Goal: Task Accomplishment & Management: Complete application form

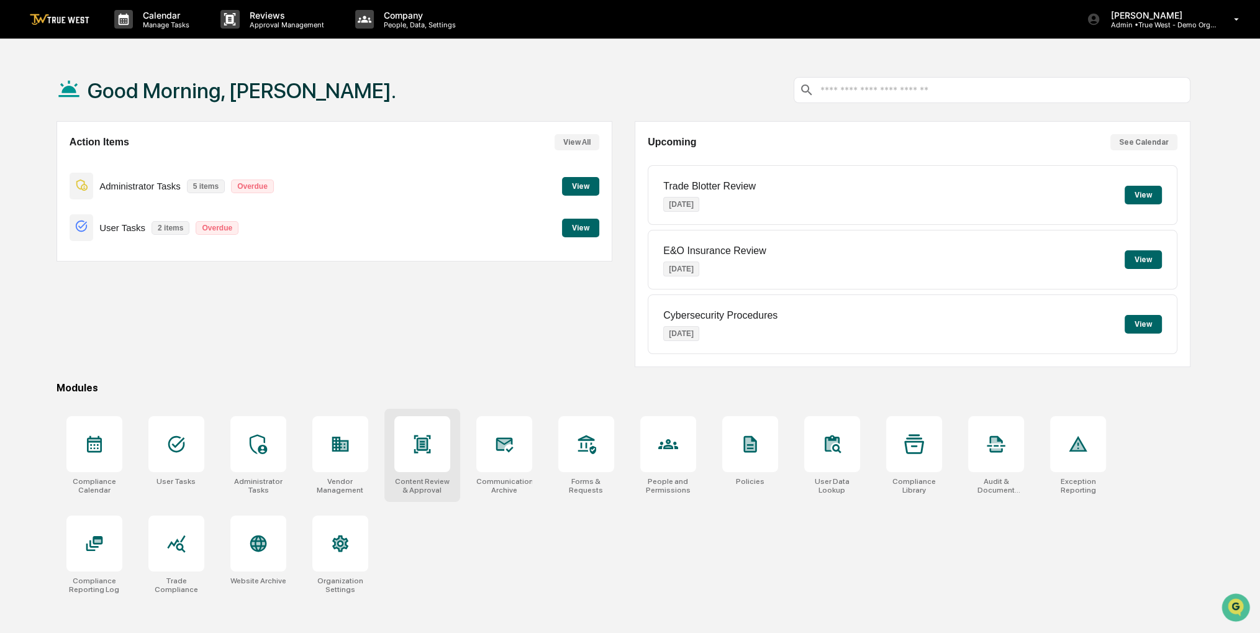
click at [433, 436] on div at bounding box center [422, 444] width 56 height 56
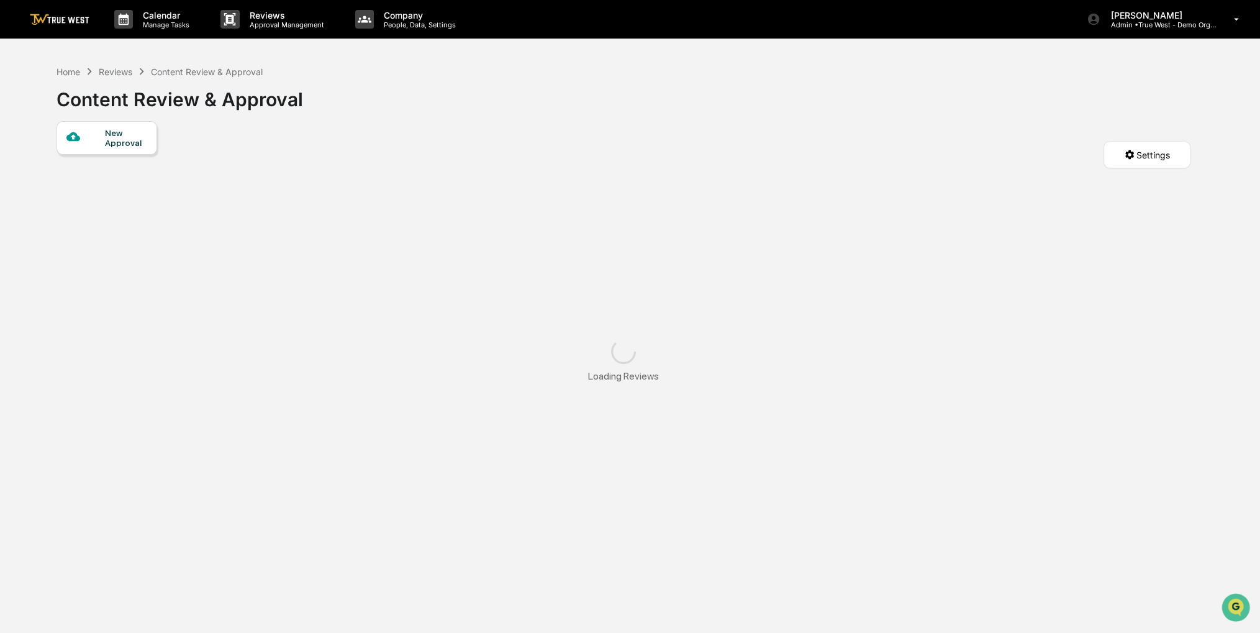
click at [117, 140] on div "New Approval" at bounding box center [126, 138] width 42 height 20
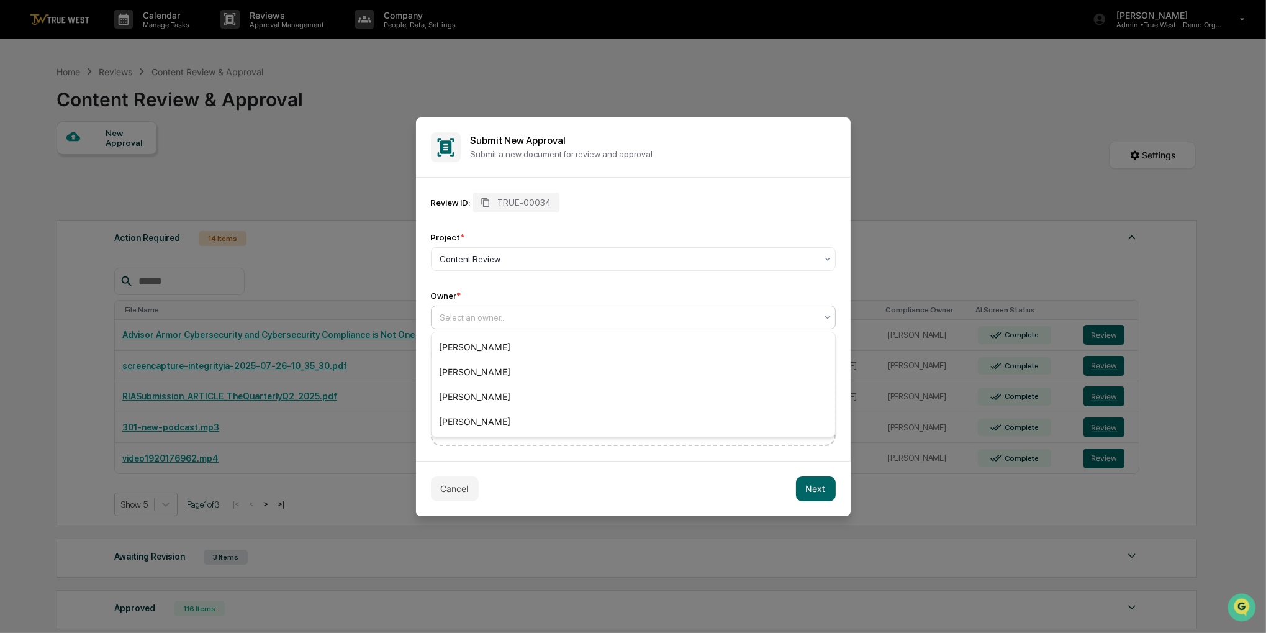
click at [554, 311] on div at bounding box center [628, 317] width 376 height 12
click at [499, 419] on div "[PERSON_NAME]" at bounding box center [634, 421] width 404 height 25
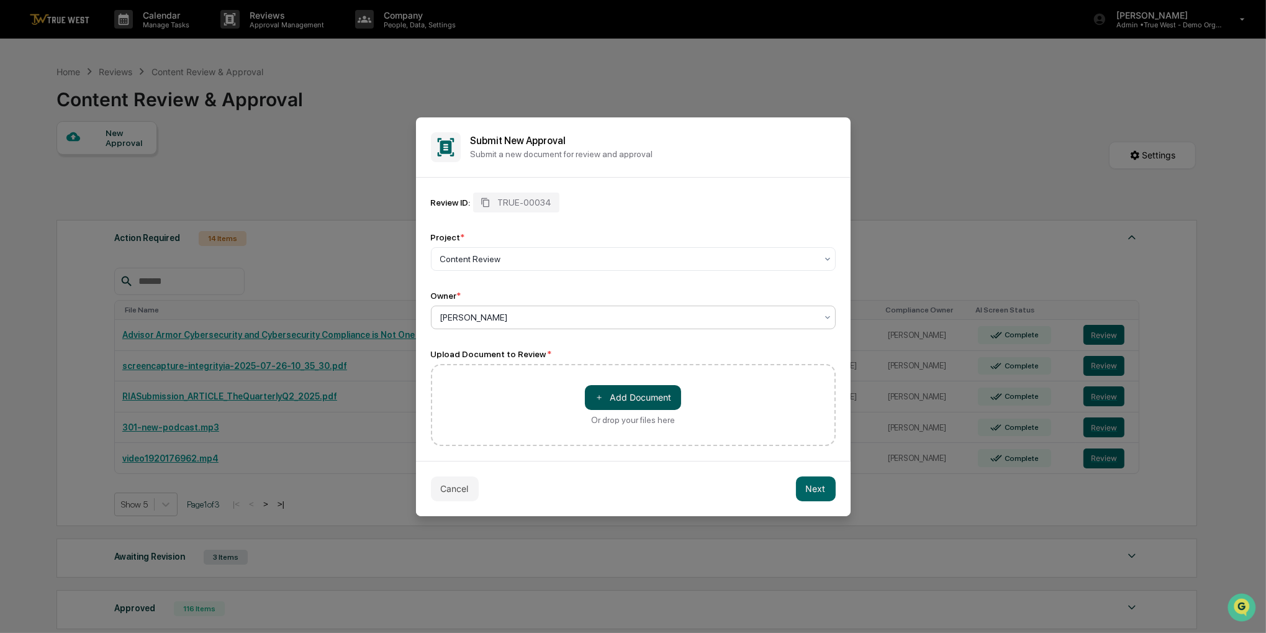
click at [587, 390] on button "＋ Add Document" at bounding box center [633, 397] width 96 height 25
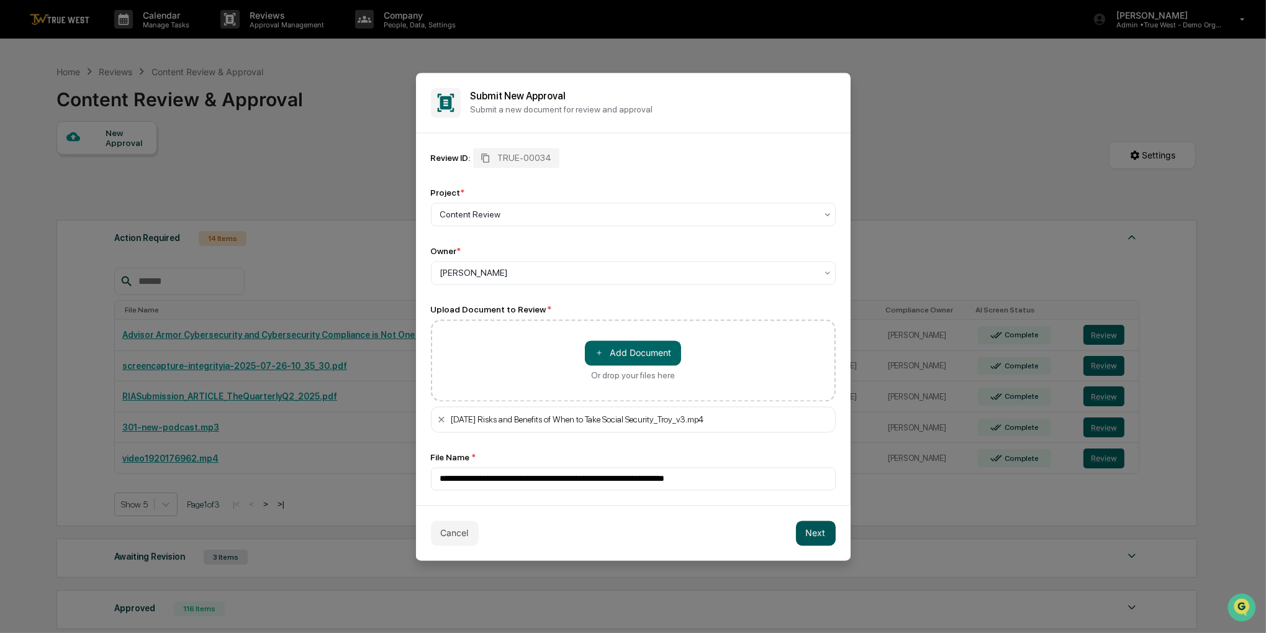
click at [820, 535] on button "Next" at bounding box center [816, 532] width 40 height 25
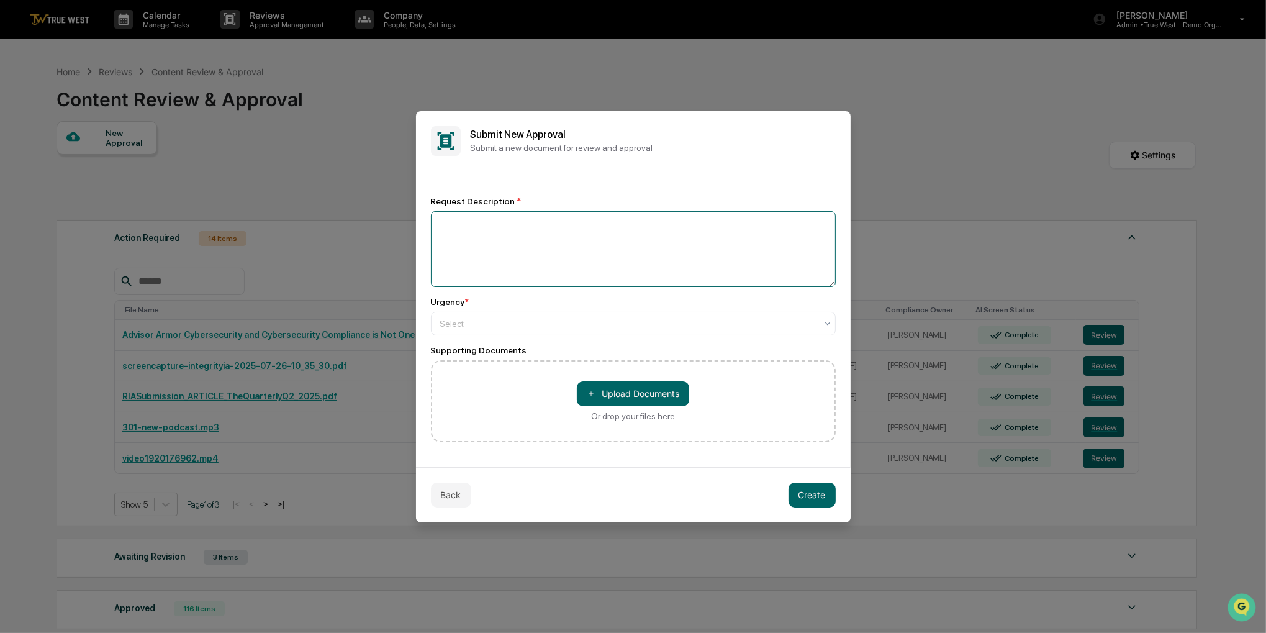
drag, startPoint x: 642, startPoint y: 280, endPoint x: 619, endPoint y: 260, distance: 30.8
click at [619, 260] on textarea at bounding box center [633, 249] width 405 height 76
type textarea "**********"
click at [559, 322] on div at bounding box center [628, 323] width 376 height 12
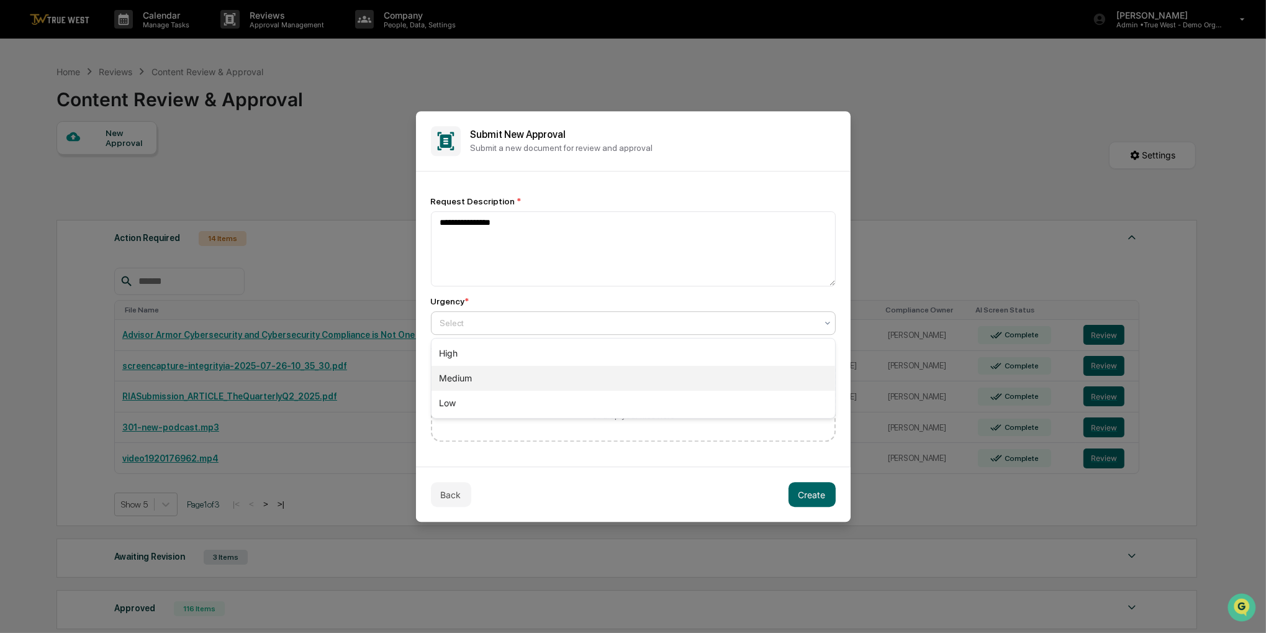
click at [476, 379] on div "Medium" at bounding box center [634, 378] width 404 height 25
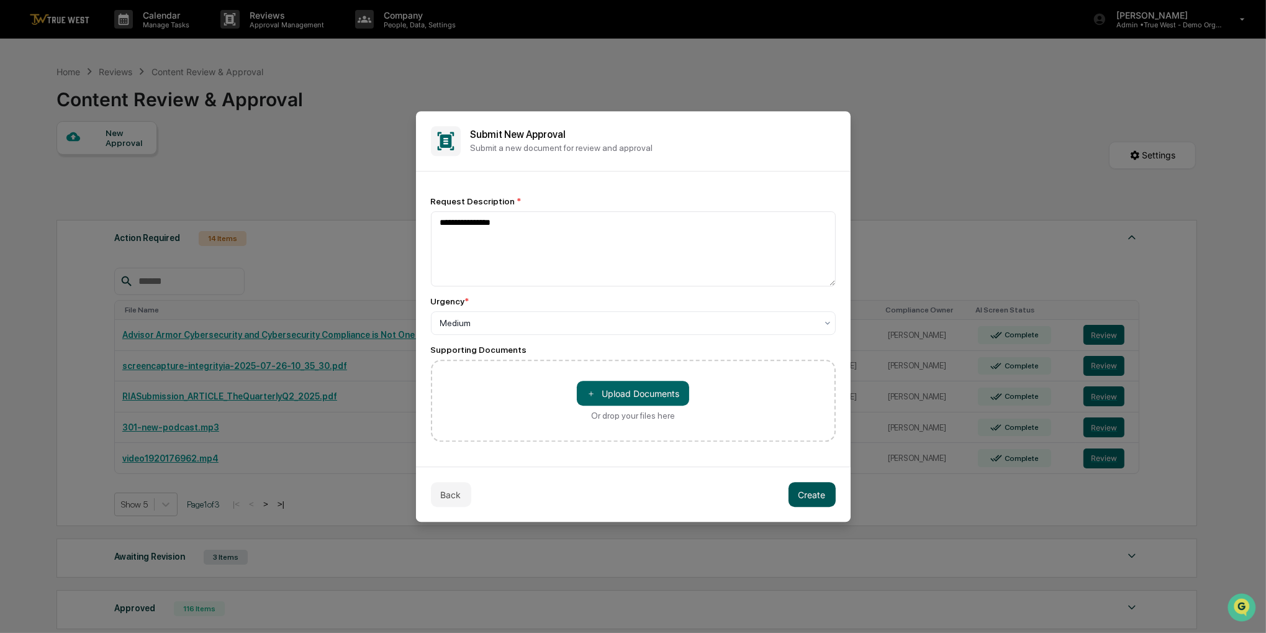
click at [804, 499] on button "Create" at bounding box center [812, 494] width 47 height 25
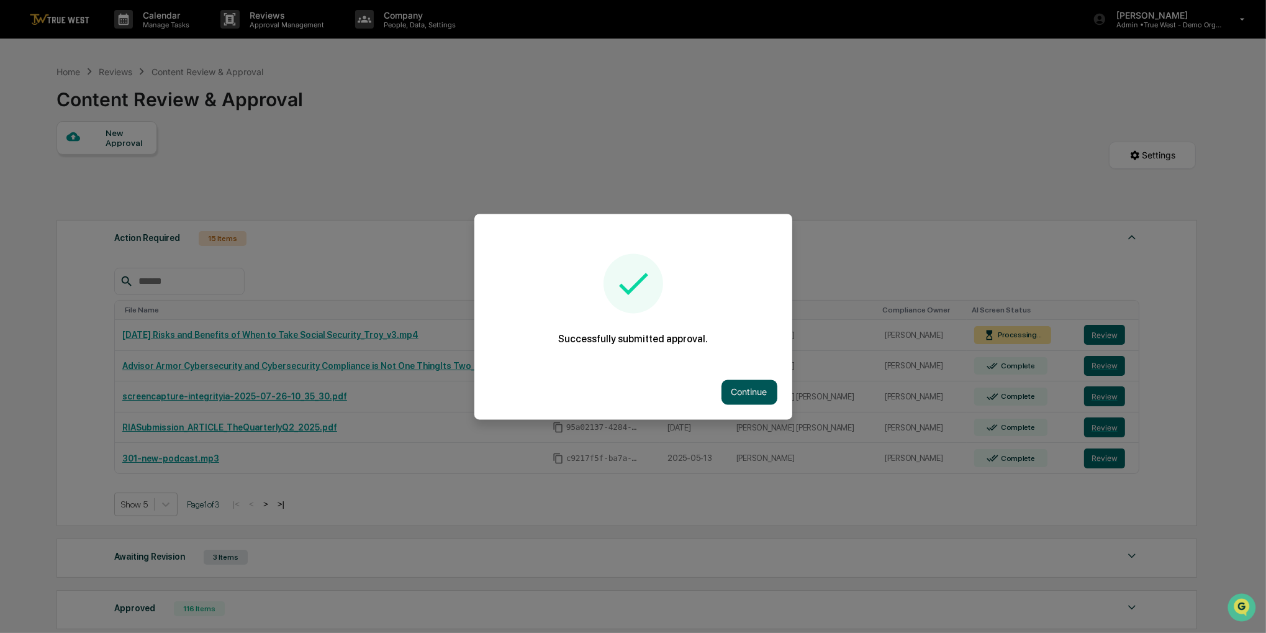
click at [727, 393] on button "Continue" at bounding box center [750, 392] width 56 height 25
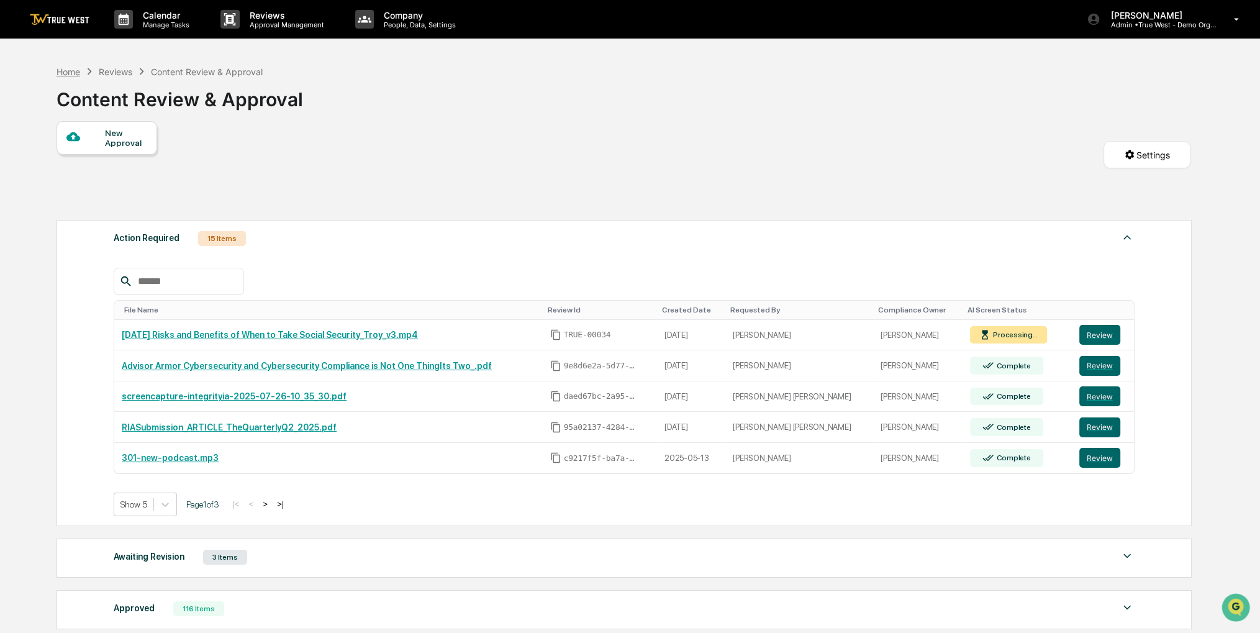
click at [76, 71] on div "Home" at bounding box center [69, 71] width 24 height 11
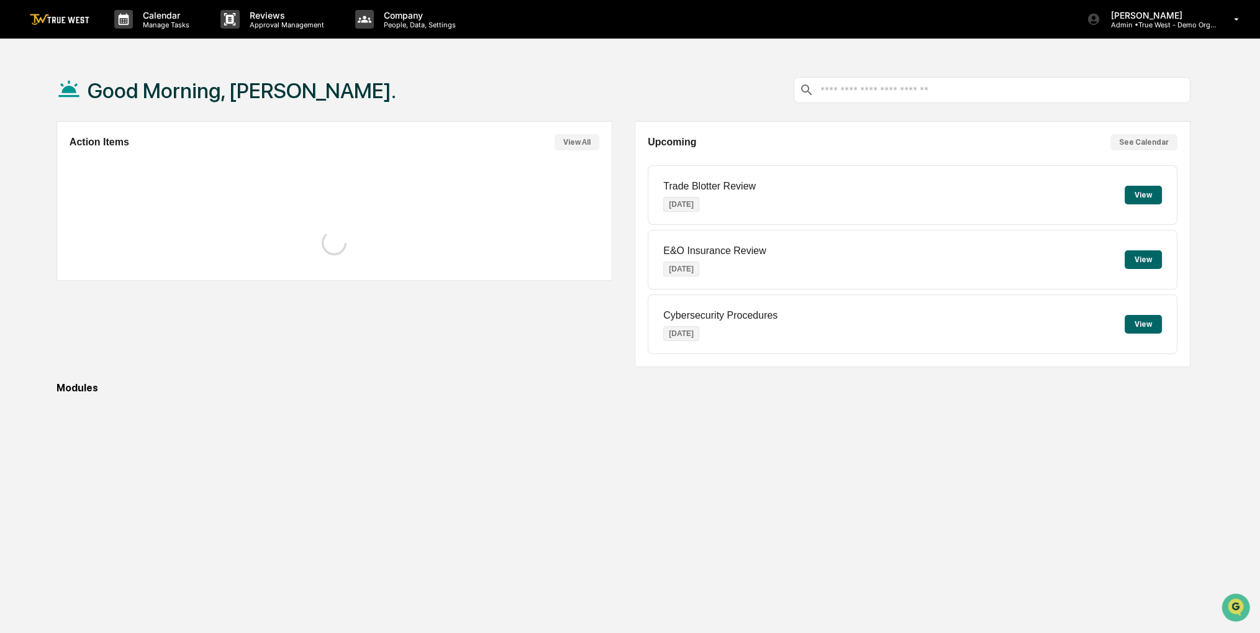
drag, startPoint x: 445, startPoint y: 81, endPoint x: 437, endPoint y: 80, distance: 7.7
click at [437, 80] on div "Good Morning, [PERSON_NAME]." at bounding box center [624, 90] width 1134 height 62
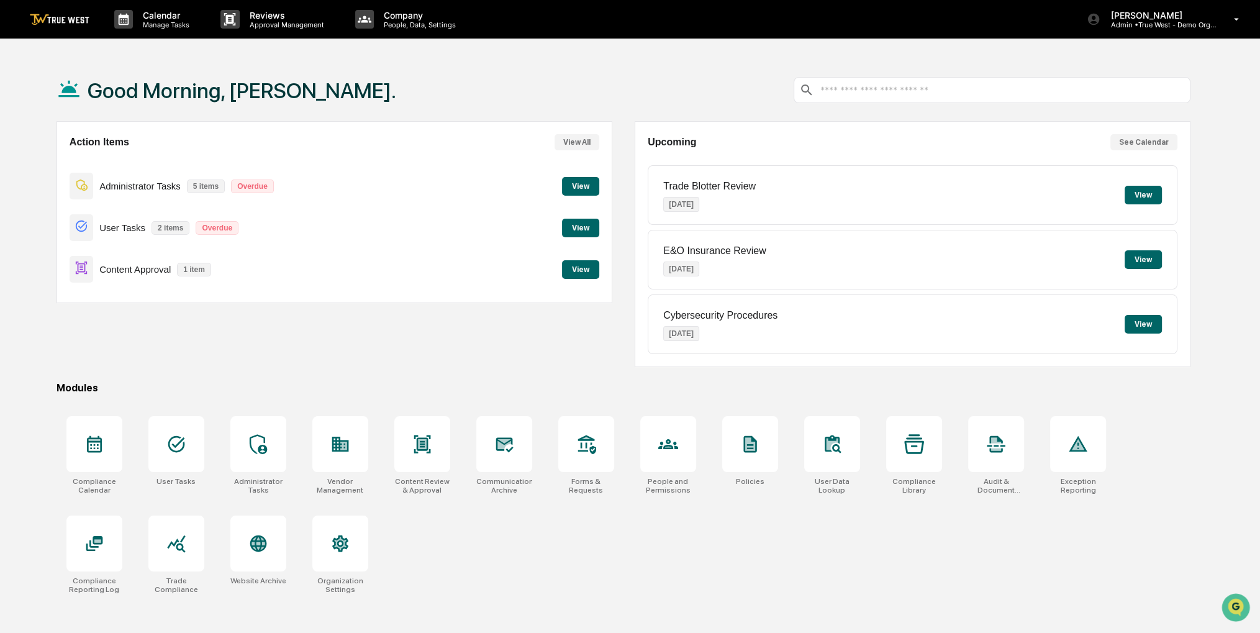
drag, startPoint x: 435, startPoint y: 79, endPoint x: 424, endPoint y: 79, distance: 11.2
click at [424, 79] on div "Good Morning, [PERSON_NAME]." at bounding box center [624, 90] width 1134 height 62
click at [571, 280] on div "Content Approval 1 item View" at bounding box center [335, 269] width 530 height 42
click at [573, 272] on button "View" at bounding box center [580, 269] width 37 height 19
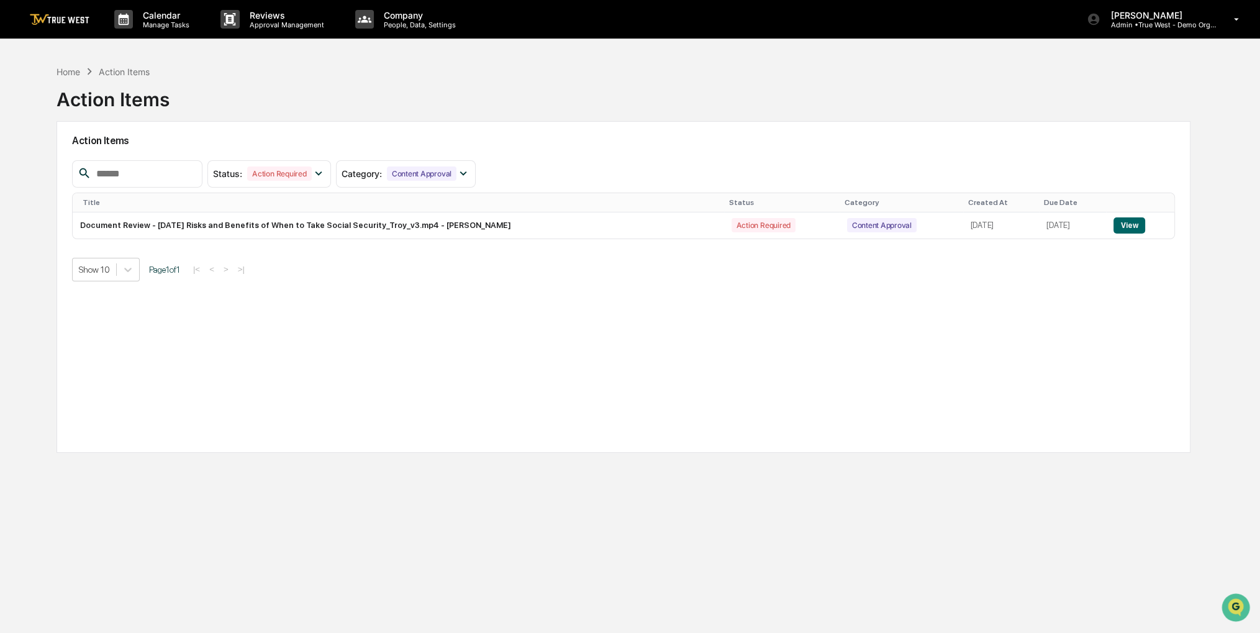
drag, startPoint x: 489, startPoint y: 316, endPoint x: 462, endPoint y: 312, distance: 27.7
click at [462, 312] on div "Action Items Status : Action Required Select/Deselect All Action Required Resol…" at bounding box center [624, 287] width 1134 height 332
click at [1134, 224] on button "View" at bounding box center [1130, 225] width 32 height 16
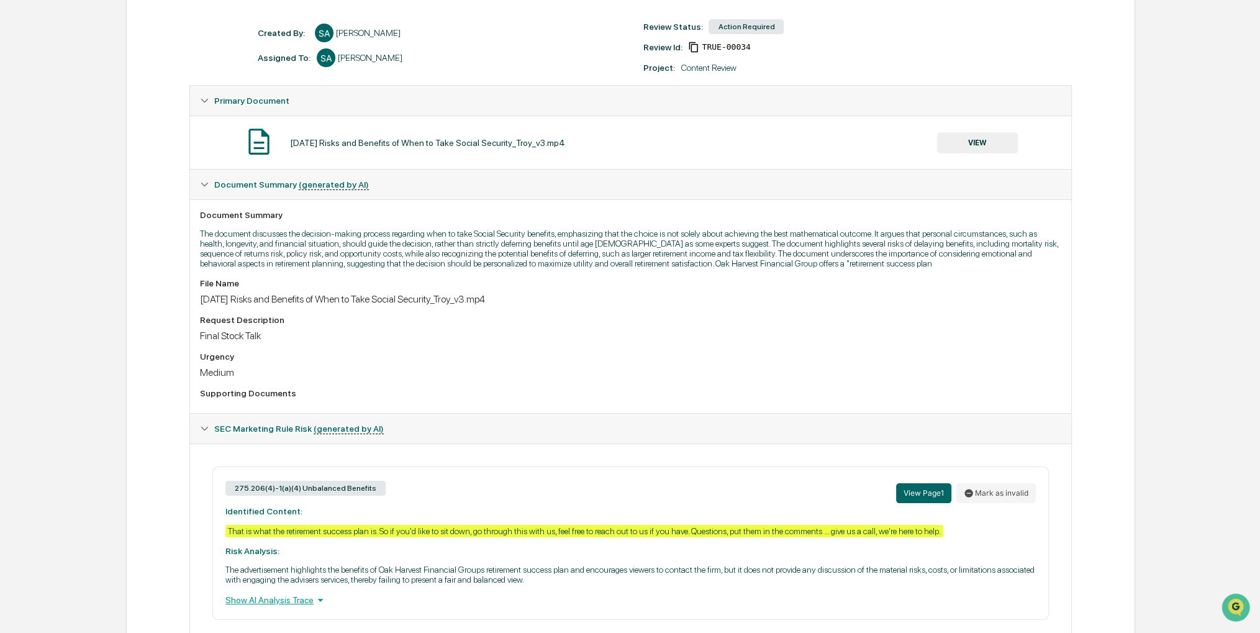
scroll to position [240, 0]
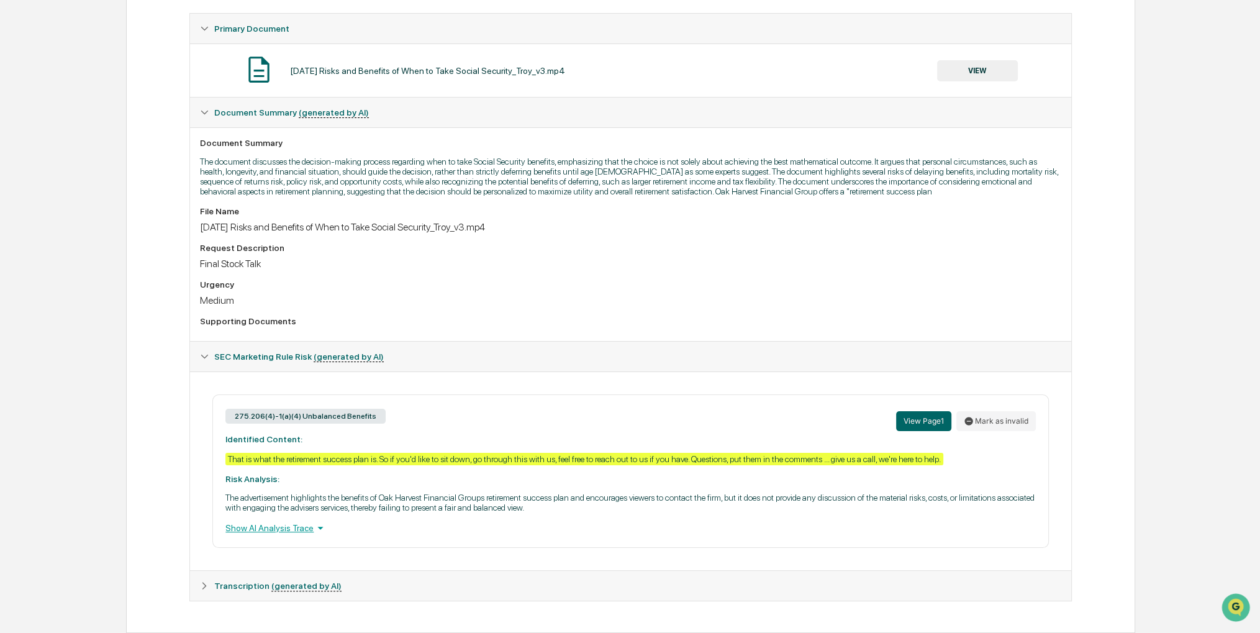
drag, startPoint x: 517, startPoint y: 290, endPoint x: 492, endPoint y: 276, distance: 28.9
click at [492, 280] on div "Urgency" at bounding box center [630, 285] width 861 height 10
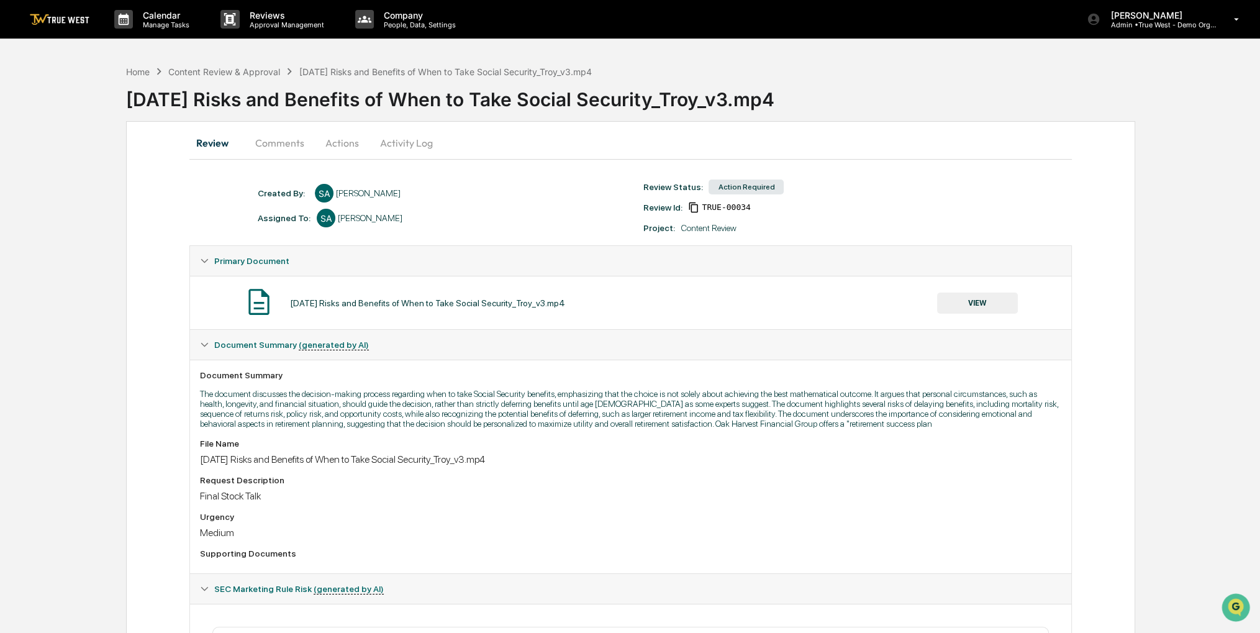
click at [355, 140] on button "Actions" at bounding box center [342, 143] width 56 height 30
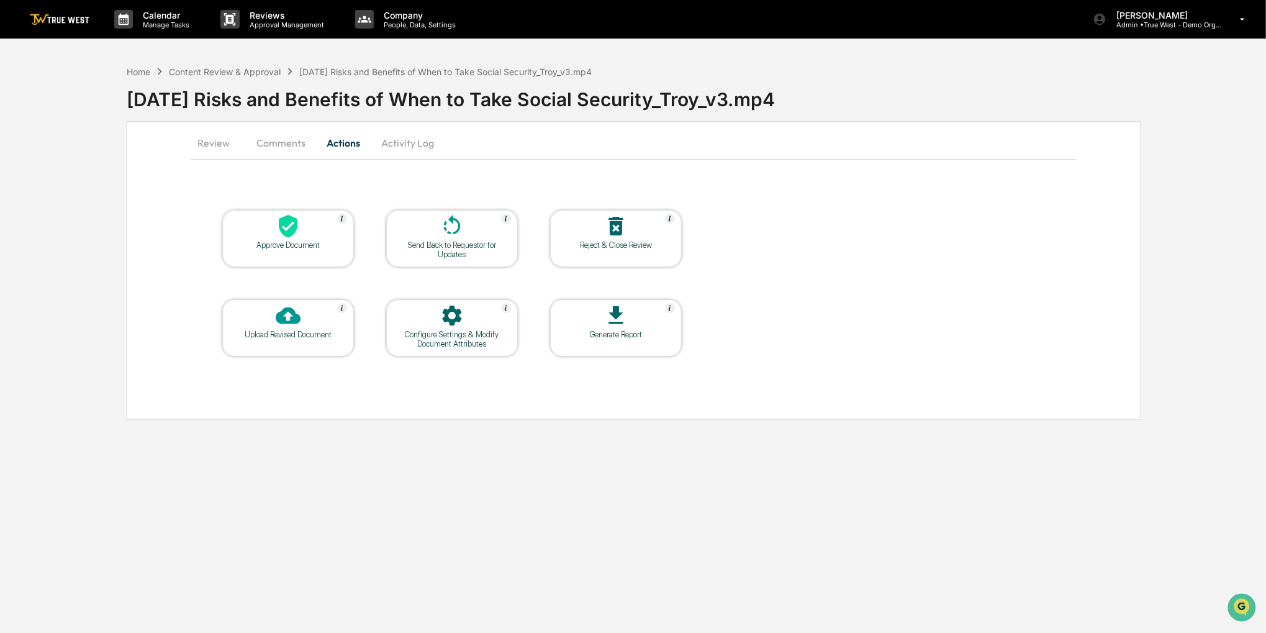
click at [307, 243] on div "Approve Document" at bounding box center [288, 244] width 112 height 9
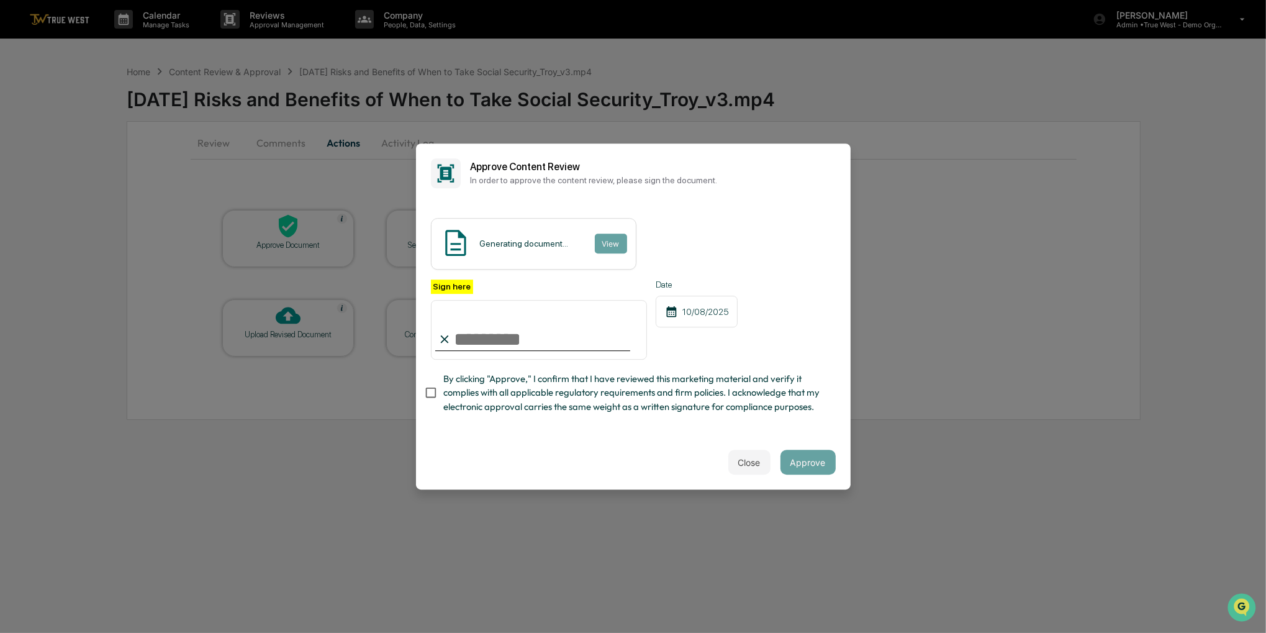
click at [483, 403] on span "By clicking "Approve," I confirm that I have reviewed this marketing material a…" at bounding box center [634, 393] width 383 height 42
click at [482, 319] on input "Sign here" at bounding box center [539, 330] width 217 height 60
type input "**********"
click at [805, 465] on button "Approve" at bounding box center [808, 462] width 55 height 25
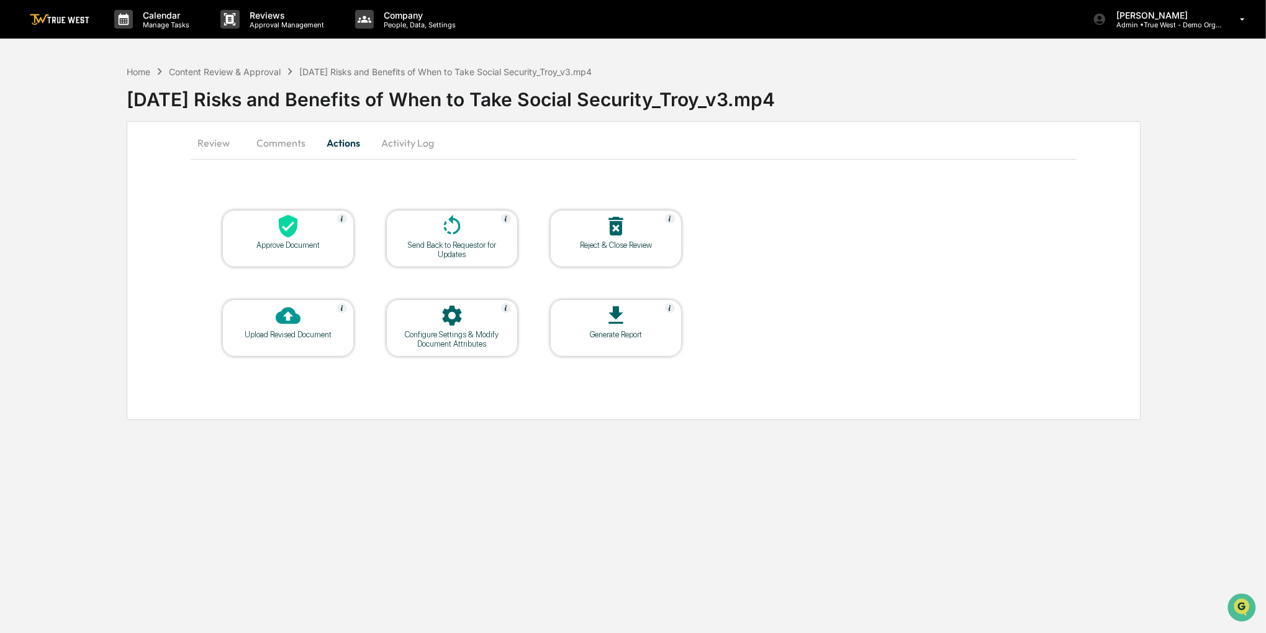
drag, startPoint x: 355, startPoint y: 493, endPoint x: 306, endPoint y: 479, distance: 51.5
click at [306, 479] on div "Calendar Manage Tasks Reviews Approval Management Company People, Data, Setting…" at bounding box center [633, 316] width 1266 height 633
click at [132, 70] on div "Home" at bounding box center [139, 71] width 24 height 11
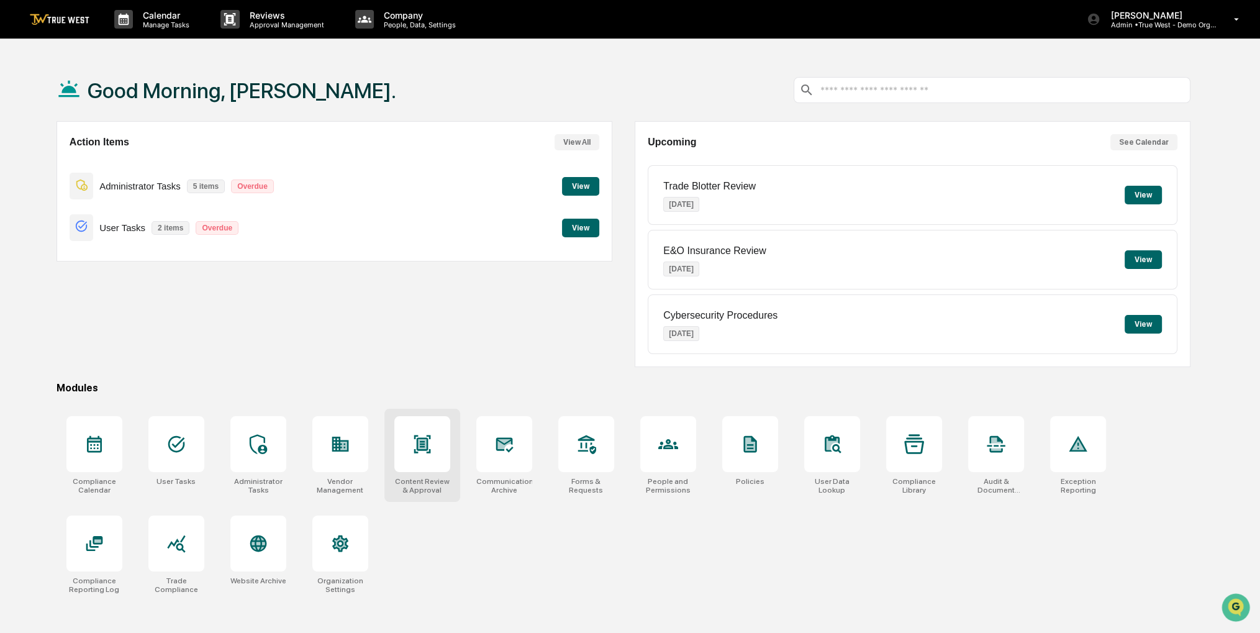
click at [424, 434] on icon at bounding box center [422, 444] width 20 height 20
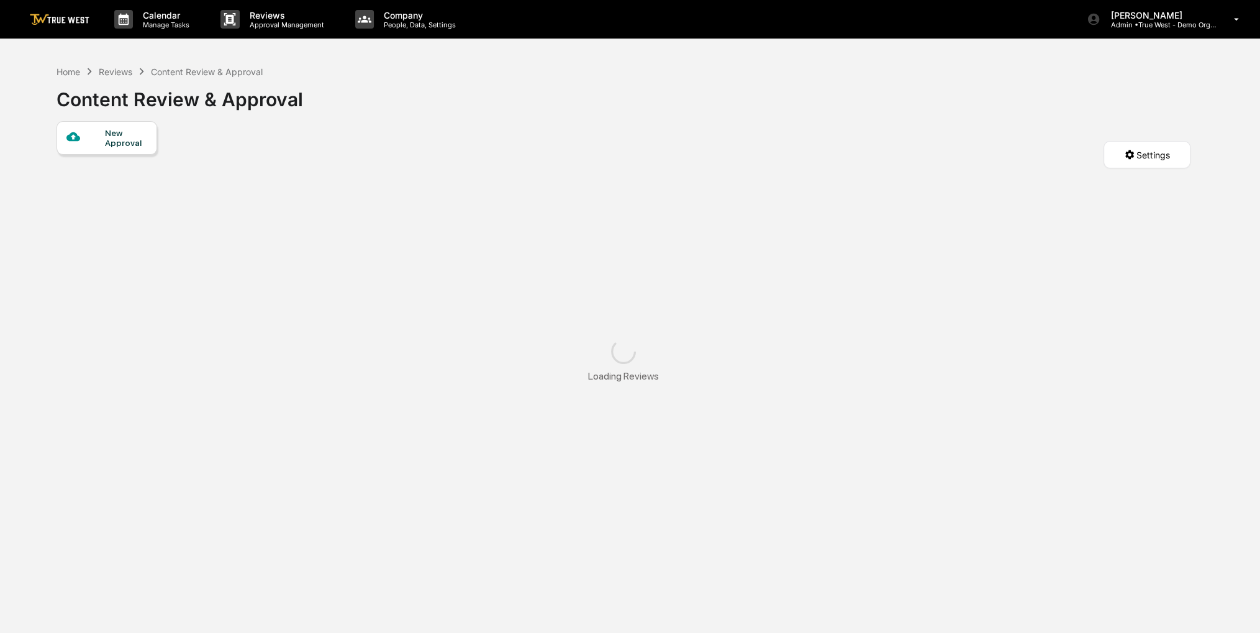
click at [130, 151] on div "New Approval" at bounding box center [107, 138] width 101 height 34
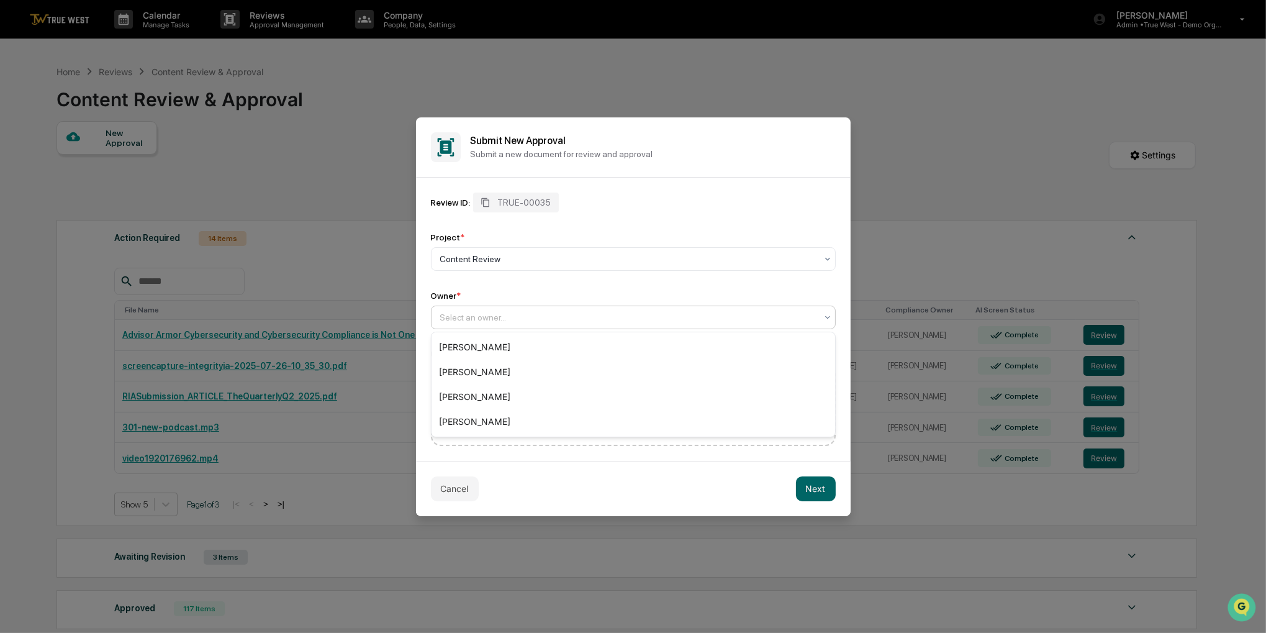
click at [542, 320] on div at bounding box center [628, 317] width 376 height 12
click at [496, 417] on div "[PERSON_NAME]" at bounding box center [634, 421] width 404 height 25
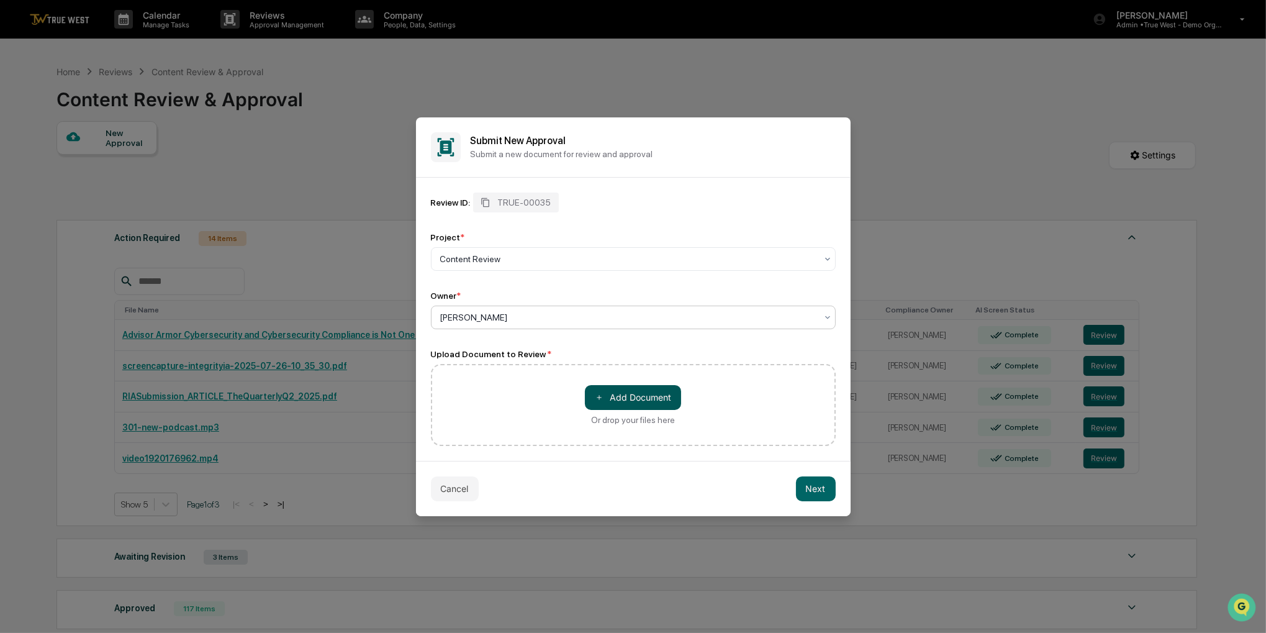
click at [589, 396] on button "＋ Add Document" at bounding box center [633, 397] width 96 height 25
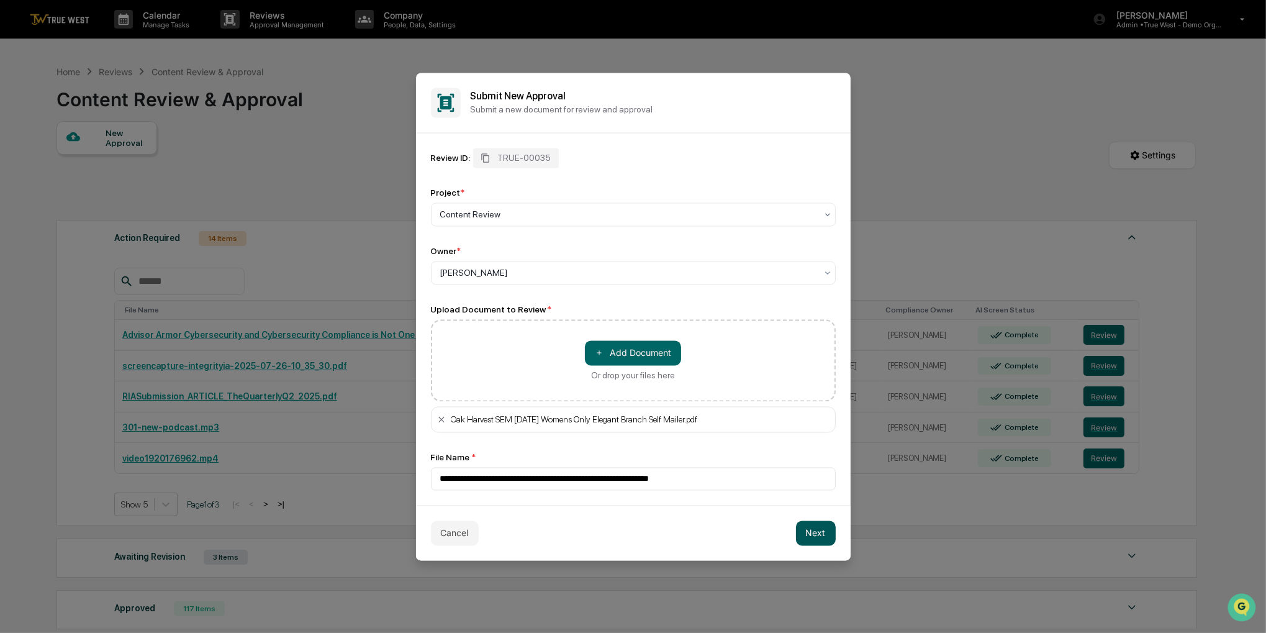
click at [816, 544] on button "Next" at bounding box center [816, 532] width 40 height 25
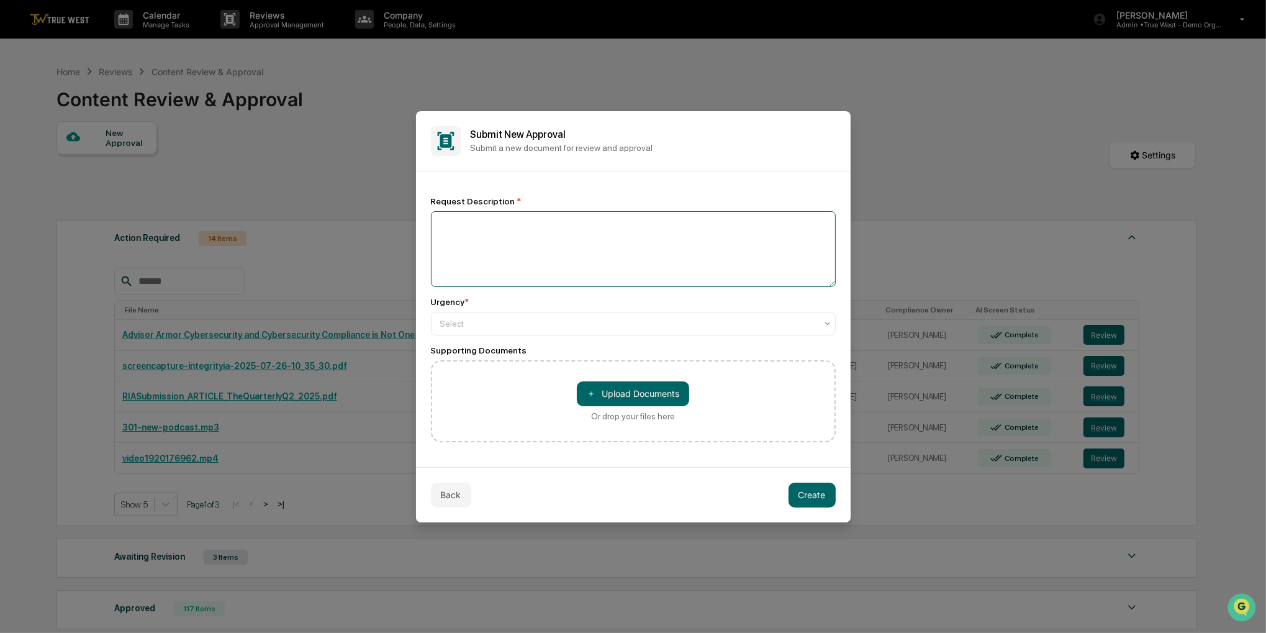
click at [519, 270] on textarea at bounding box center [633, 249] width 405 height 76
type textarea "*****"
click at [470, 319] on div at bounding box center [628, 323] width 376 height 12
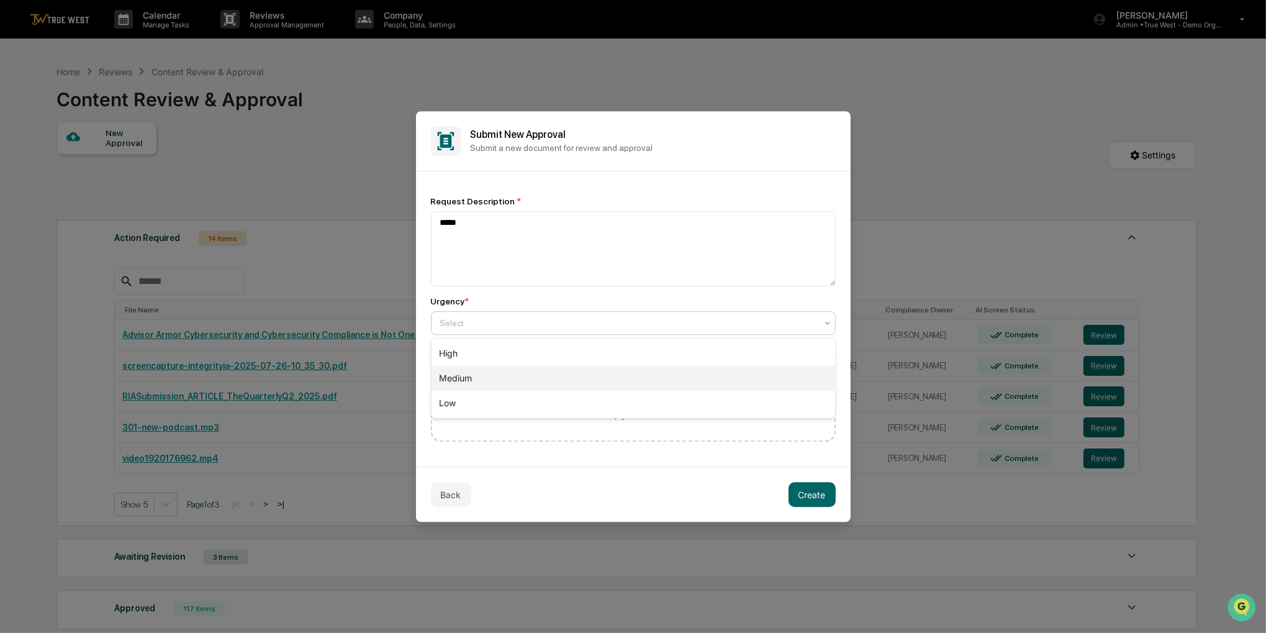
click at [465, 381] on div "Medium" at bounding box center [634, 378] width 404 height 25
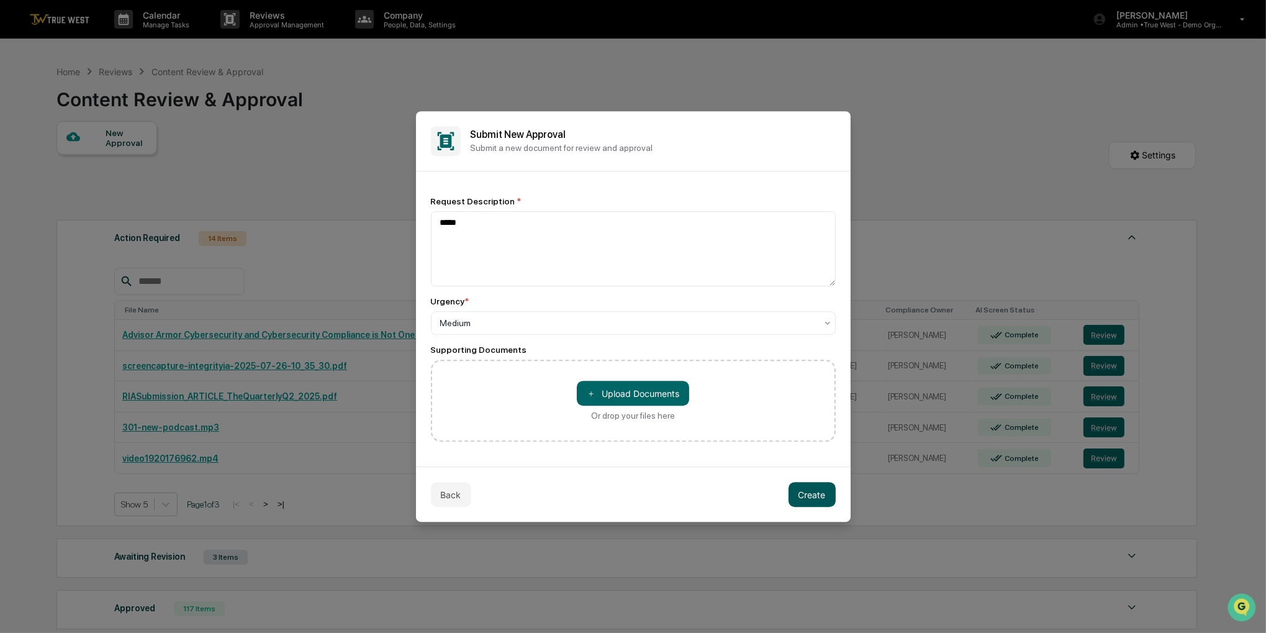
click at [817, 494] on button "Create" at bounding box center [812, 494] width 47 height 25
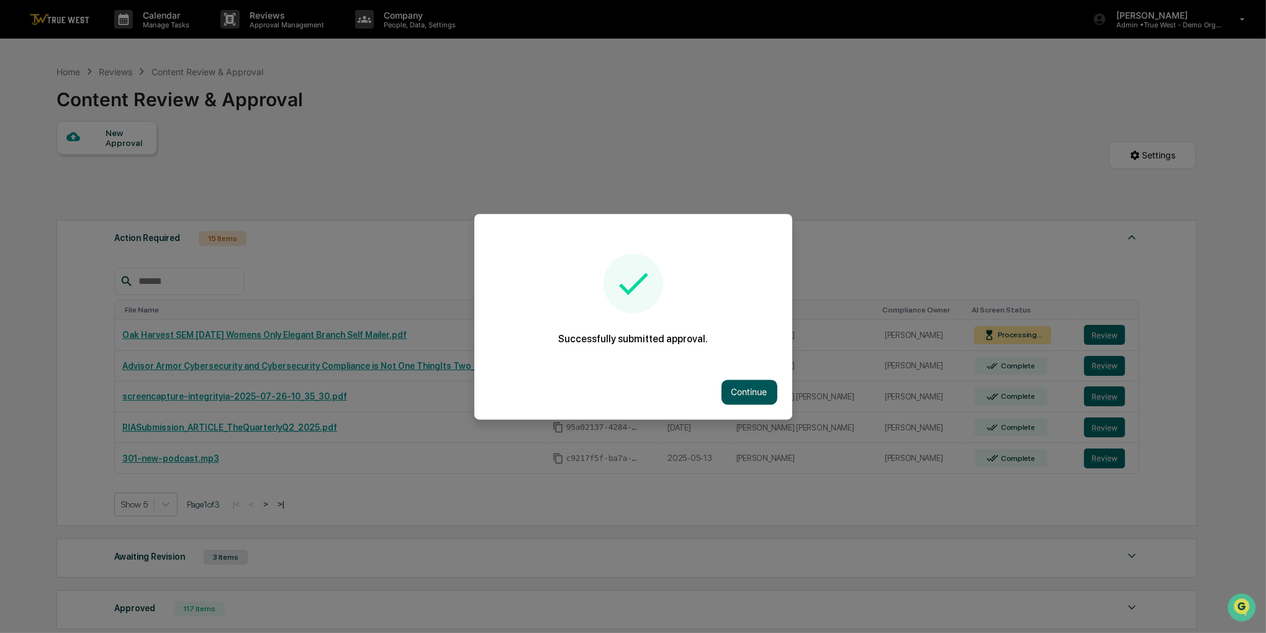
click at [763, 388] on button "Continue" at bounding box center [750, 392] width 56 height 25
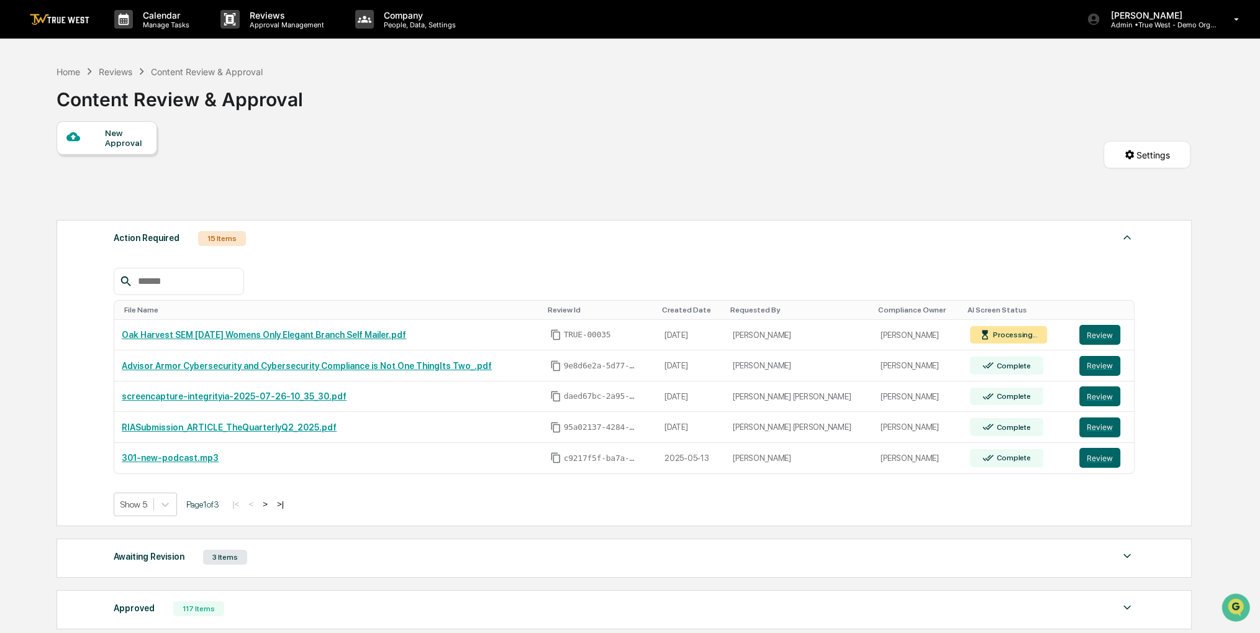
drag, startPoint x: 422, startPoint y: 152, endPoint x: 380, endPoint y: 151, distance: 42.3
click at [380, 151] on div "New Approval Settings" at bounding box center [624, 167] width 1134 height 93
drag, startPoint x: 380, startPoint y: 151, endPoint x: 352, endPoint y: 151, distance: 28.6
click at [352, 151] on div "New Approval Settings" at bounding box center [624, 167] width 1134 height 93
click at [77, 69] on div "Home" at bounding box center [69, 71] width 24 height 11
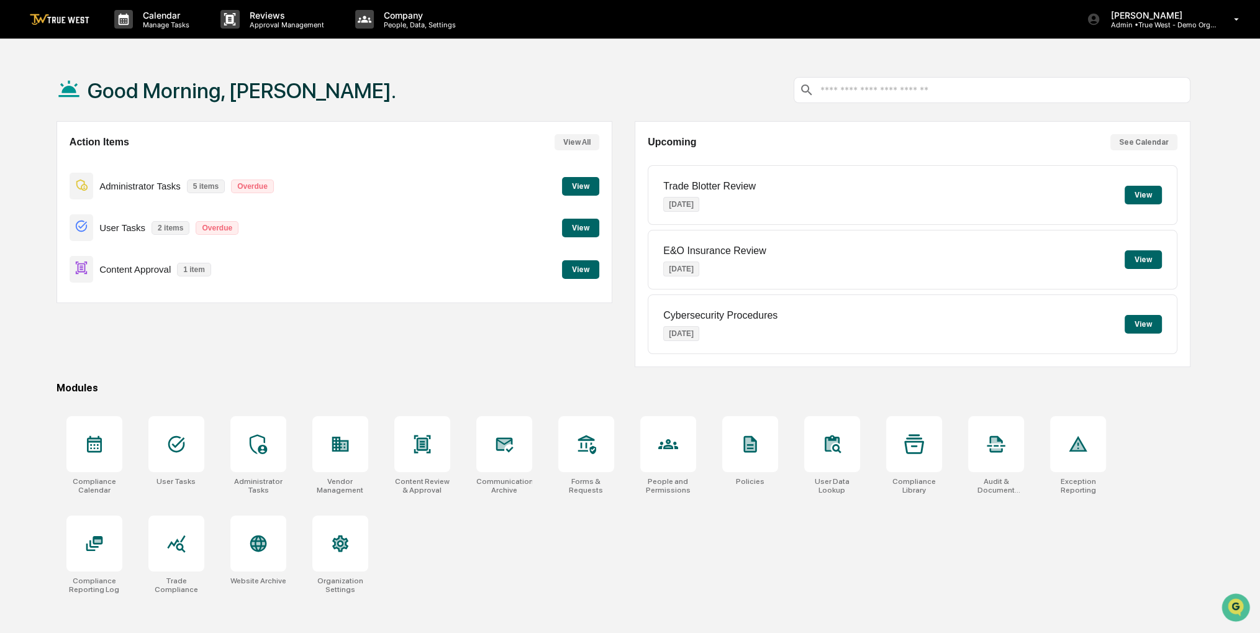
drag, startPoint x: 368, startPoint y: 94, endPoint x: 335, endPoint y: 84, distance: 33.8
click at [335, 84] on div "Good Morning, [PERSON_NAME]." at bounding box center [624, 90] width 1134 height 62
click at [568, 270] on button "View" at bounding box center [580, 269] width 37 height 19
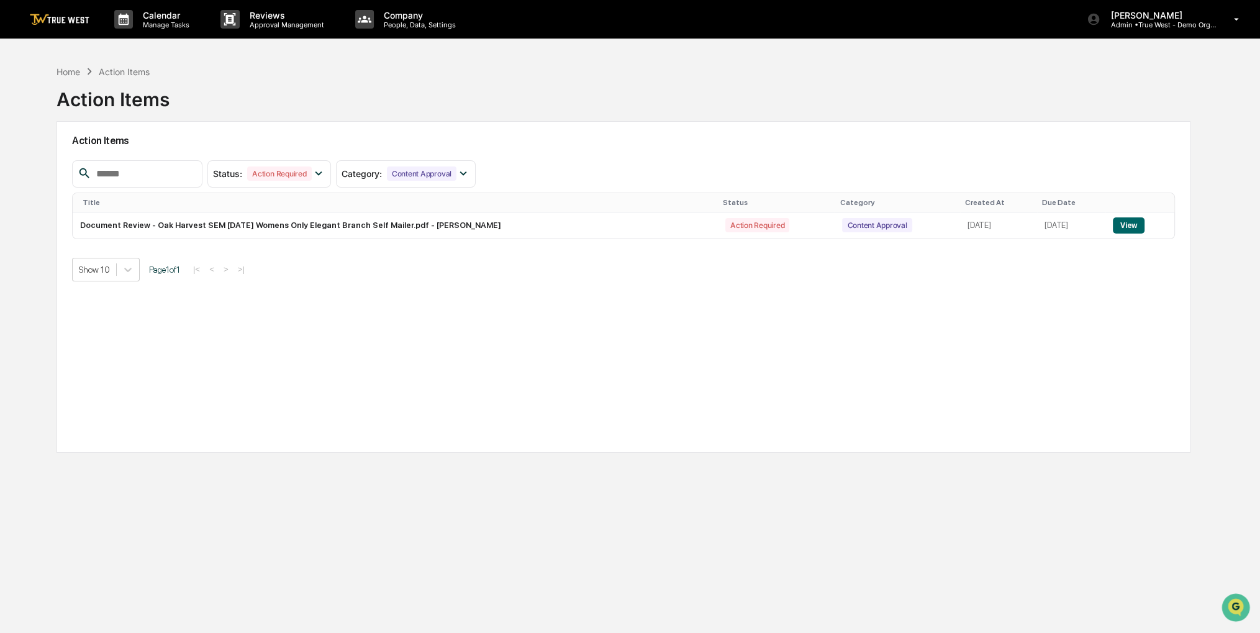
drag, startPoint x: 611, startPoint y: 74, endPoint x: 563, endPoint y: 75, distance: 47.8
click at [563, 75] on div "Home Action Items Action Items" at bounding box center [624, 90] width 1134 height 62
click at [695, 52] on div "Calendar Manage Tasks Reviews Approval Management Company People, Data, Setting…" at bounding box center [630, 346] width 1260 height 692
click at [1120, 224] on button "View" at bounding box center [1129, 225] width 32 height 16
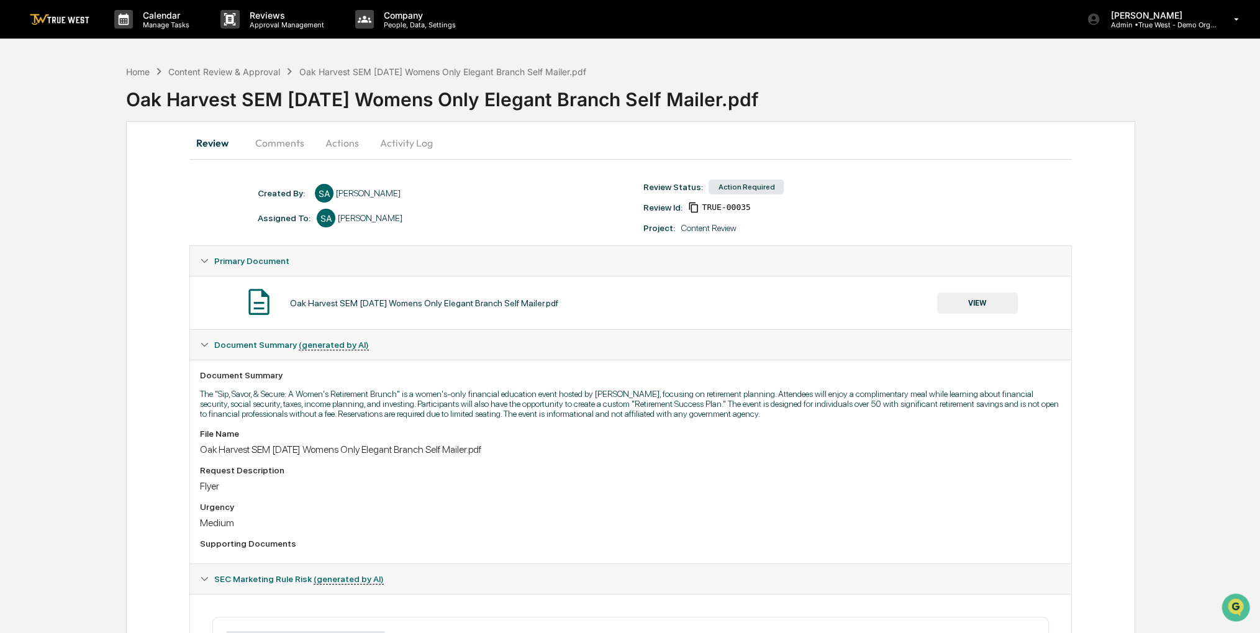
click at [343, 148] on button "Actions" at bounding box center [342, 143] width 56 height 30
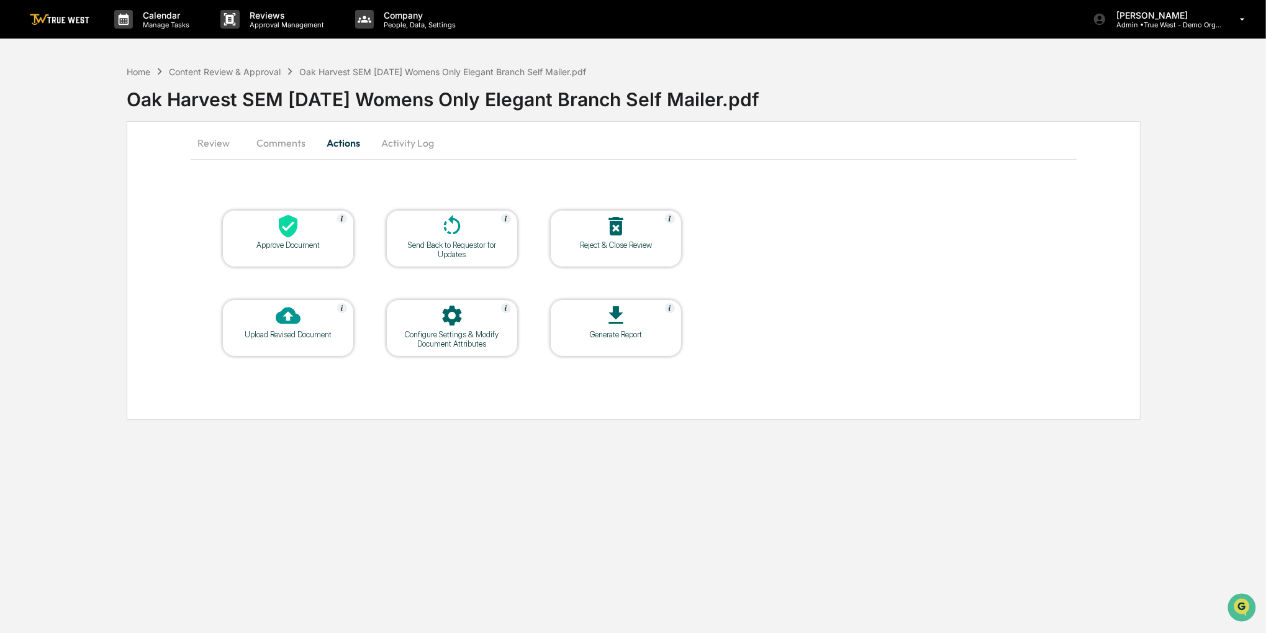
click at [314, 221] on div at bounding box center [288, 227] width 124 height 27
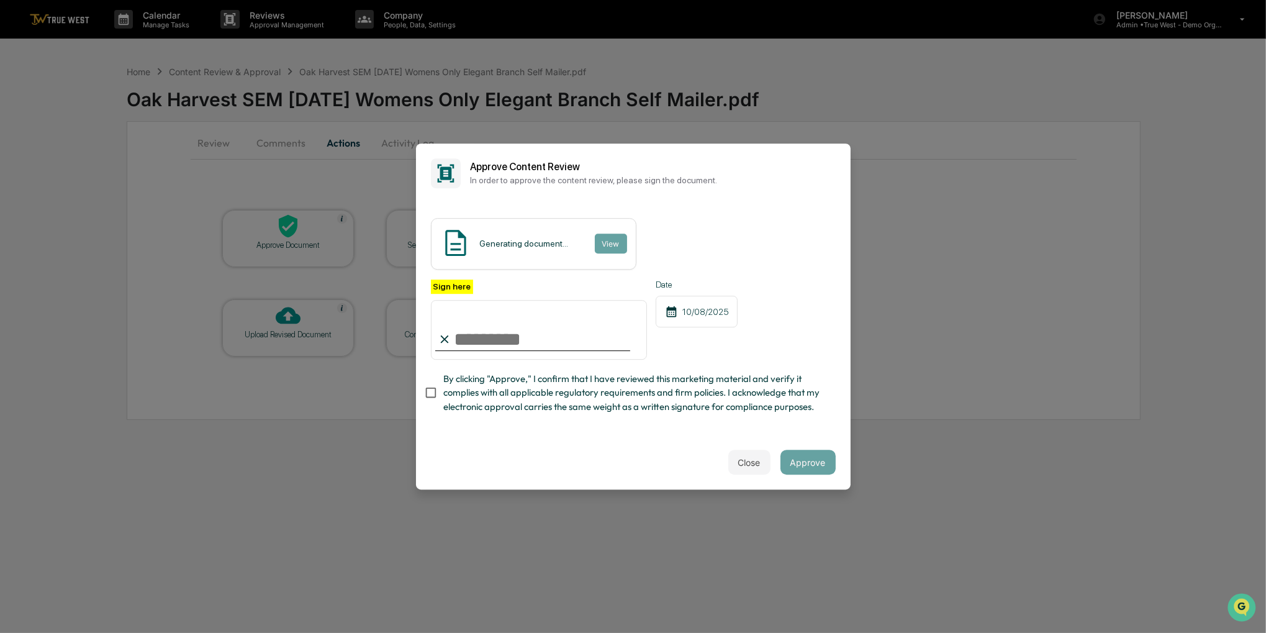
click at [496, 401] on span "By clicking "Approve," I confirm that I have reviewed this marketing material a…" at bounding box center [634, 393] width 383 height 42
click at [488, 317] on input "Sign here" at bounding box center [539, 330] width 217 height 60
type input "**********"
click at [812, 473] on button "Approve" at bounding box center [808, 462] width 55 height 25
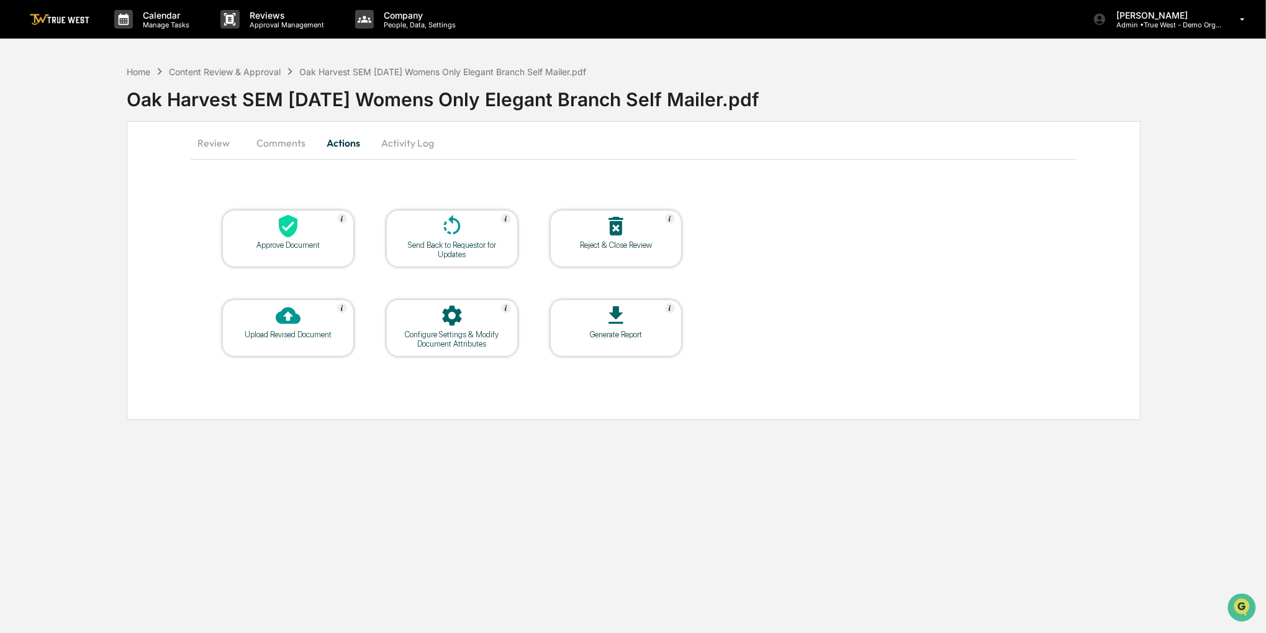
drag, startPoint x: 73, startPoint y: 126, endPoint x: 61, endPoint y: 110, distance: 20.0
click at [61, 110] on div "Home Content Review & Approval Oak Harvest SEM 11-13-25 Womens Only Elegant Bra…" at bounding box center [633, 239] width 1266 height 361
click at [132, 73] on div "Home" at bounding box center [139, 71] width 24 height 11
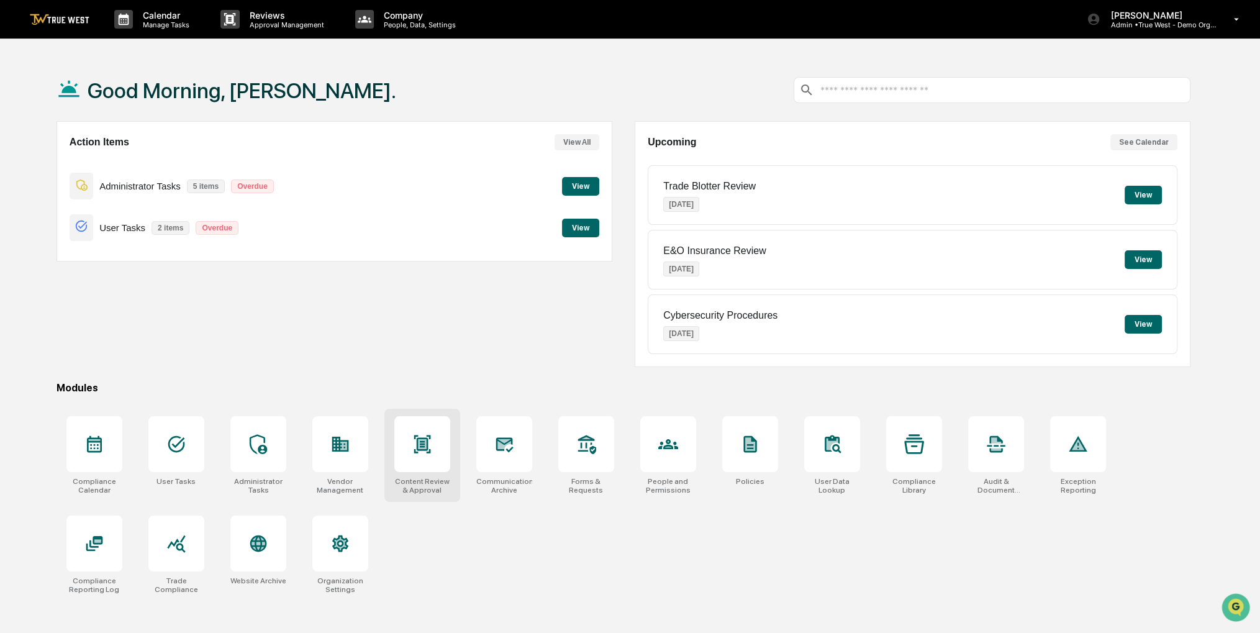
click at [423, 453] on div at bounding box center [422, 444] width 56 height 56
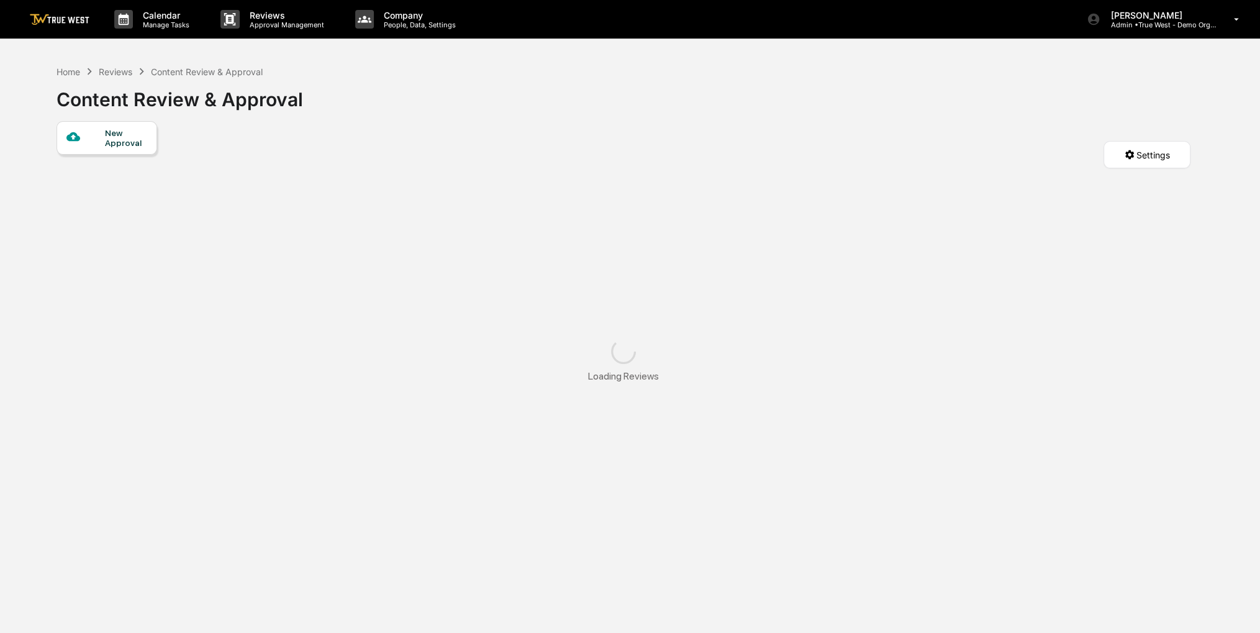
click at [137, 136] on div "New Approval" at bounding box center [126, 138] width 42 height 20
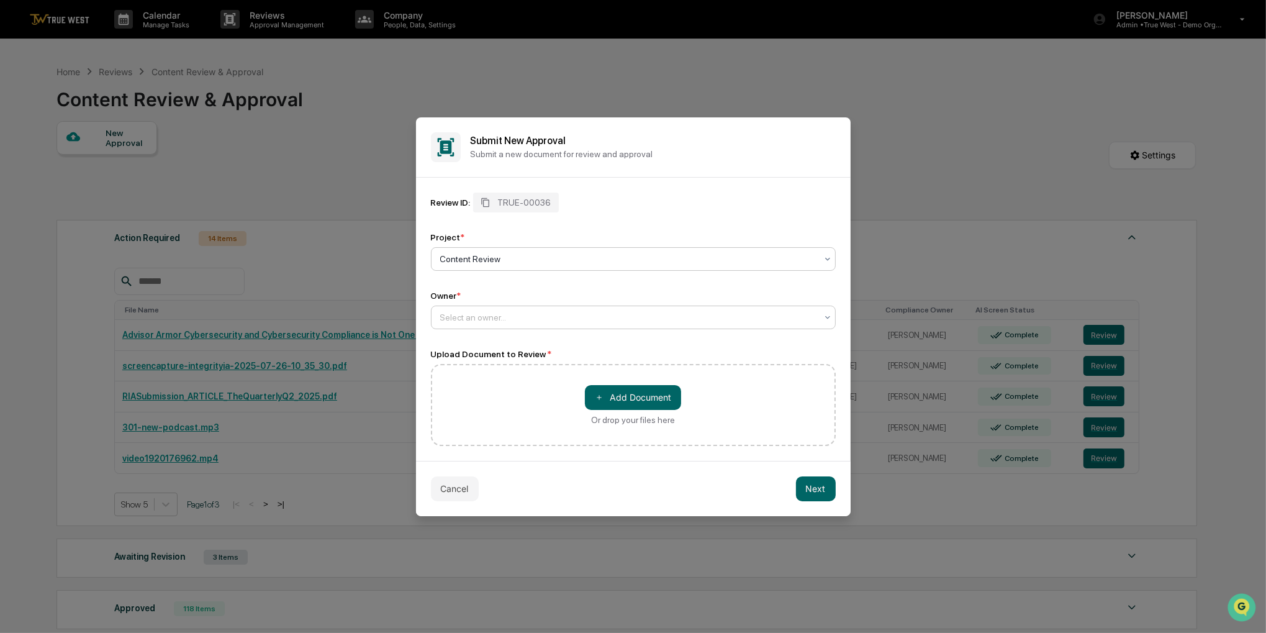
click at [538, 320] on div at bounding box center [628, 317] width 376 height 12
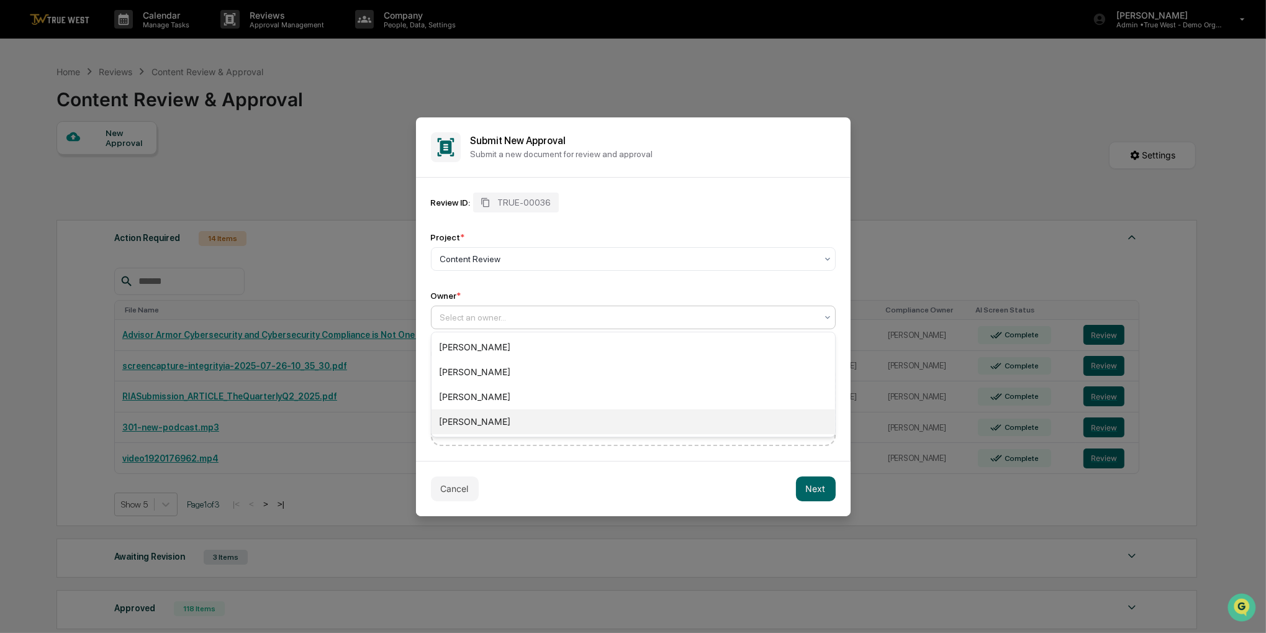
click at [491, 420] on div "[PERSON_NAME]" at bounding box center [634, 421] width 404 height 25
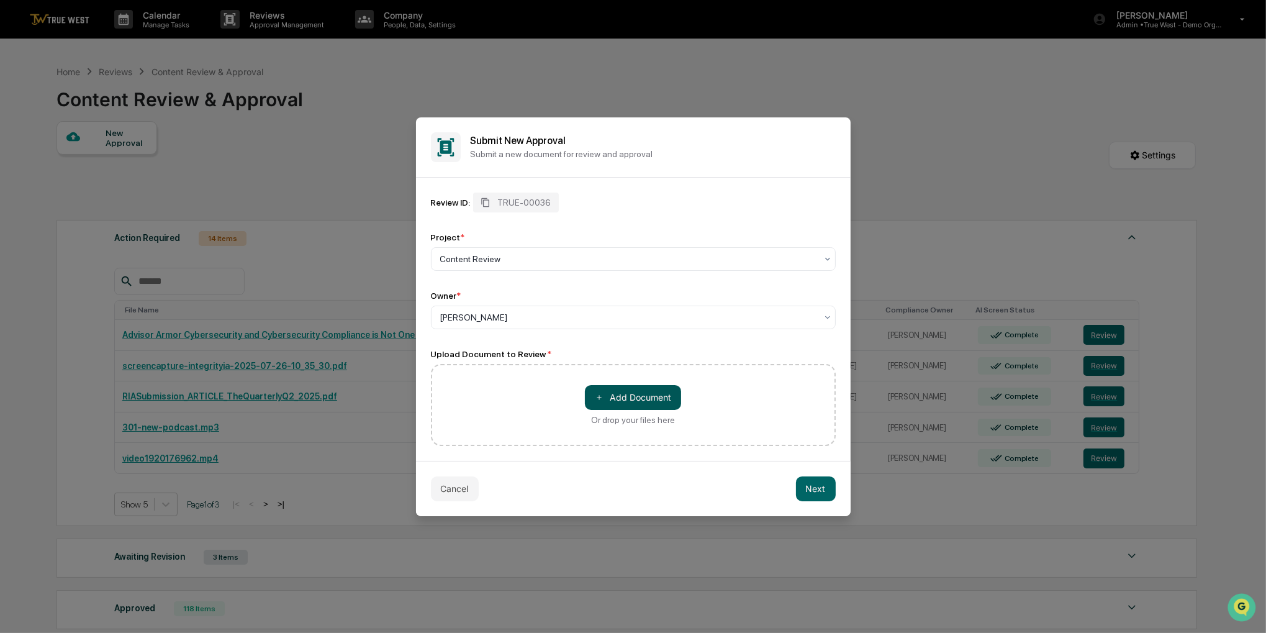
click at [629, 404] on button "＋ Add Document" at bounding box center [633, 397] width 96 height 25
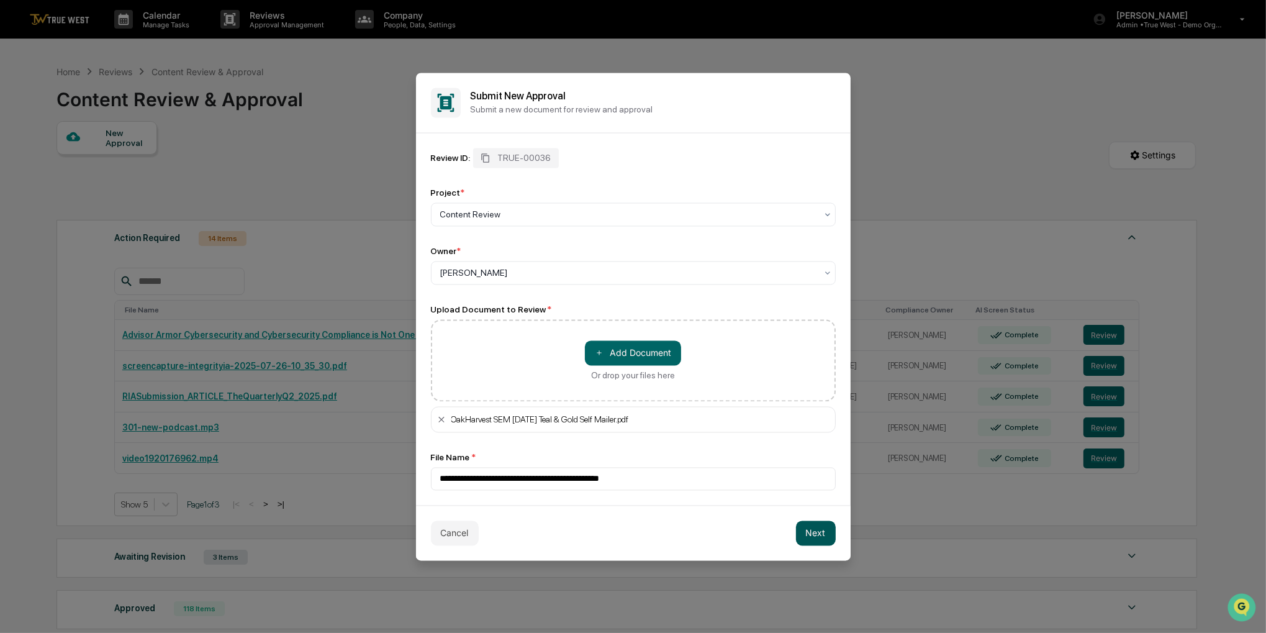
click at [816, 539] on button "Next" at bounding box center [816, 532] width 40 height 25
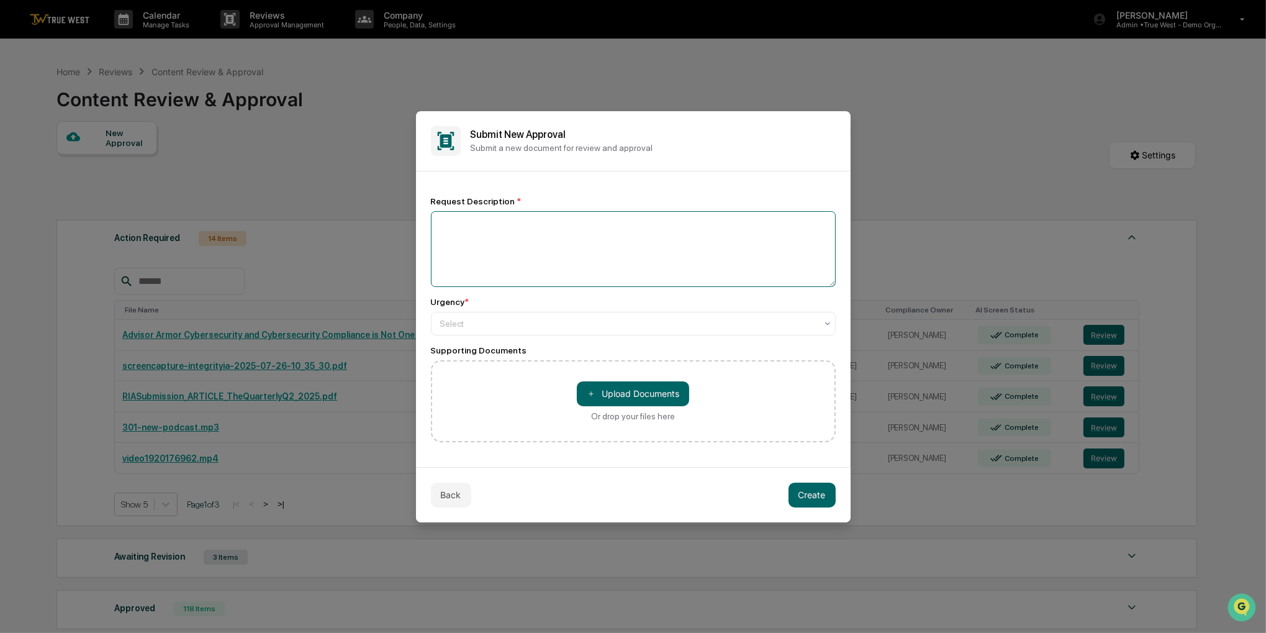
click at [463, 230] on textarea at bounding box center [633, 249] width 405 height 76
type textarea "**********"
click at [450, 322] on div at bounding box center [628, 323] width 376 height 12
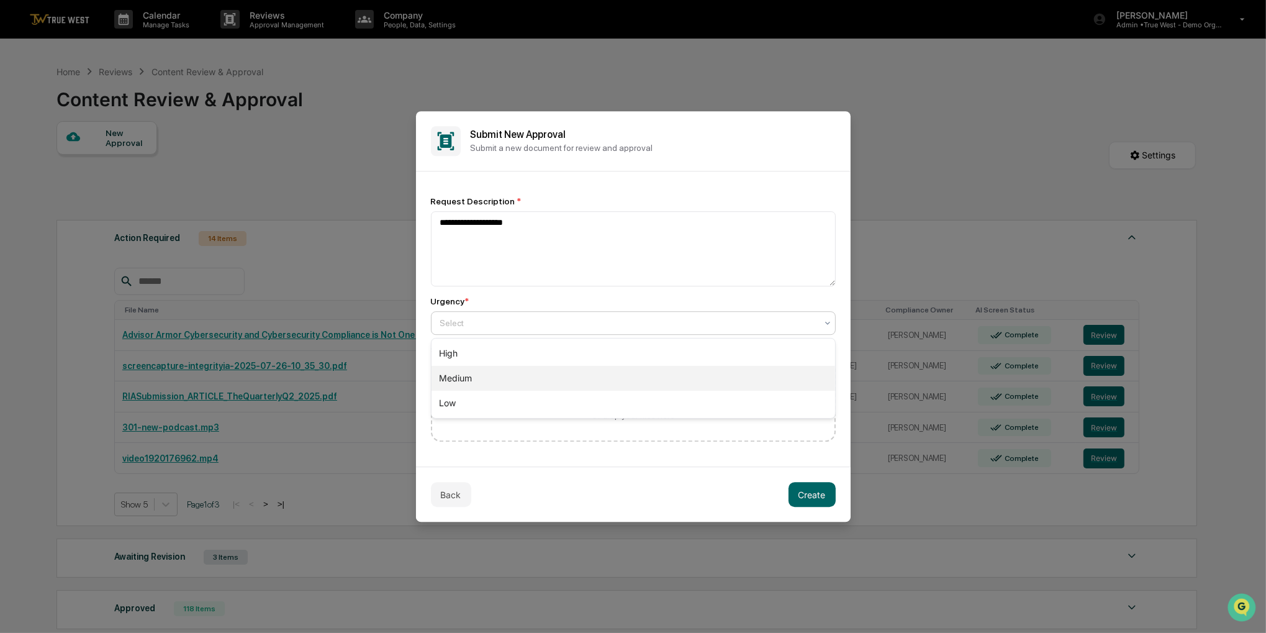
click at [458, 381] on div "Medium" at bounding box center [634, 378] width 404 height 25
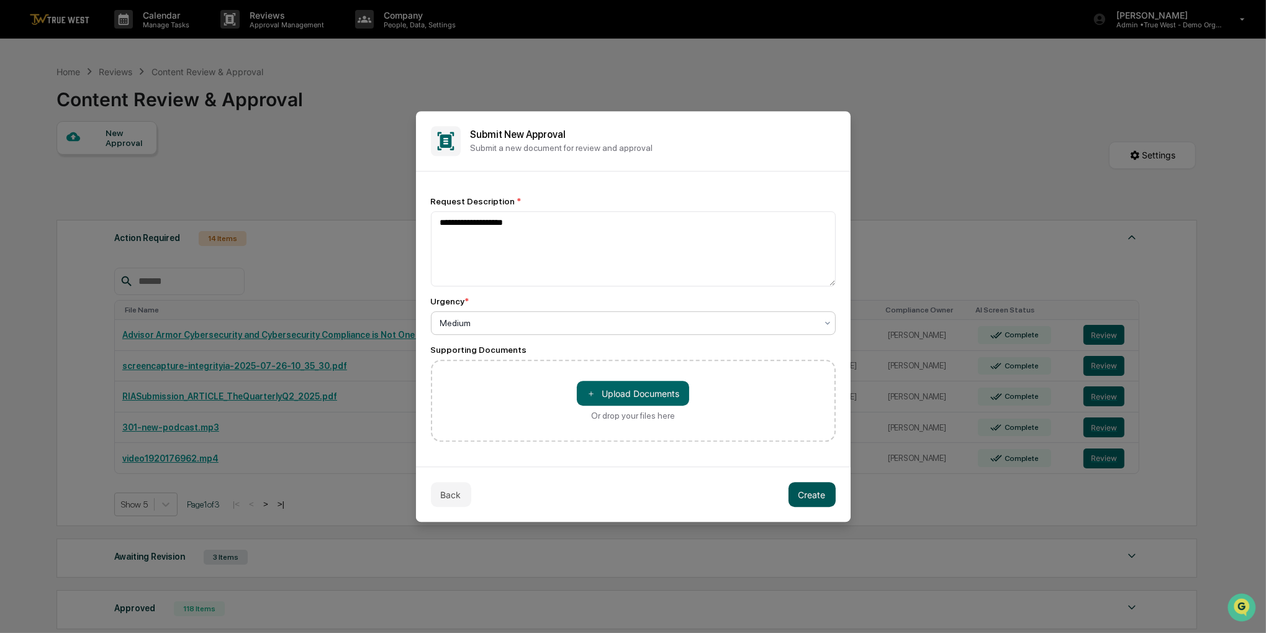
click at [806, 501] on button "Create" at bounding box center [812, 494] width 47 height 25
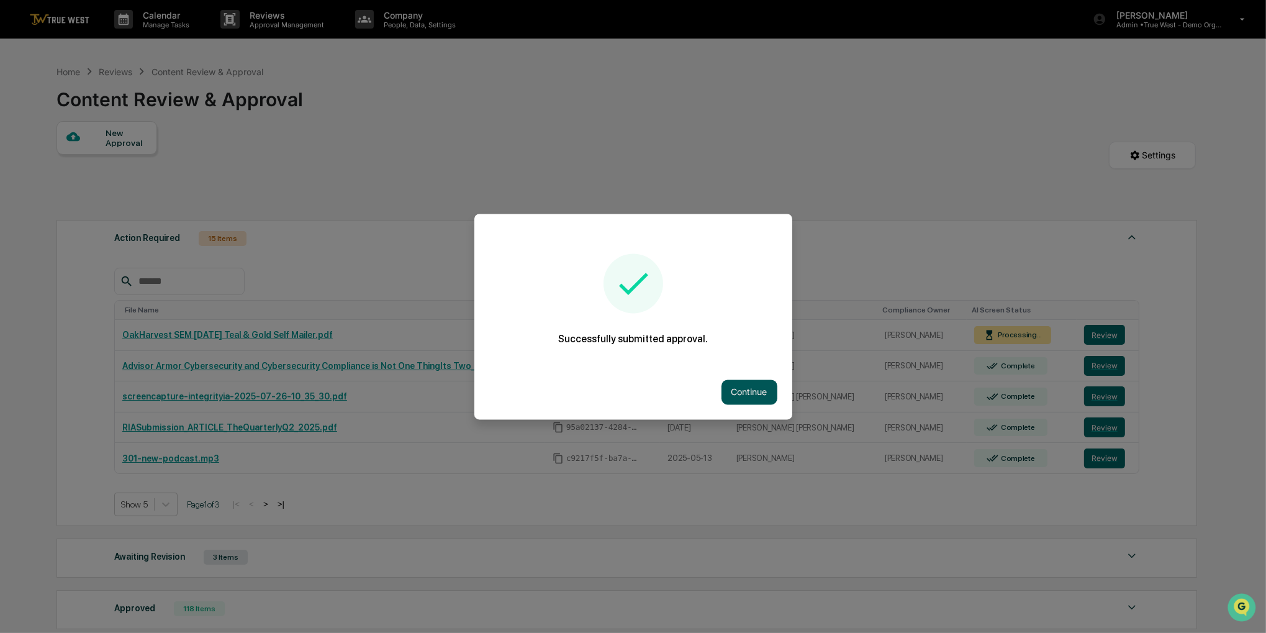
click at [736, 382] on button "Continue" at bounding box center [750, 392] width 56 height 25
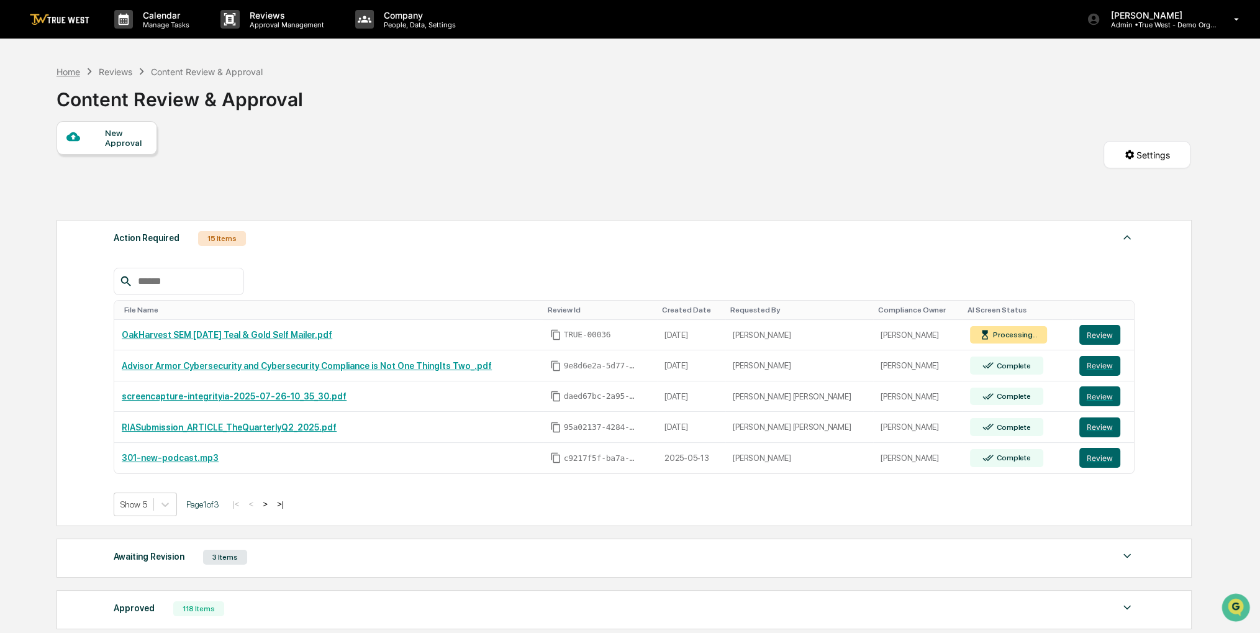
click at [70, 71] on div "Home" at bounding box center [69, 71] width 24 height 11
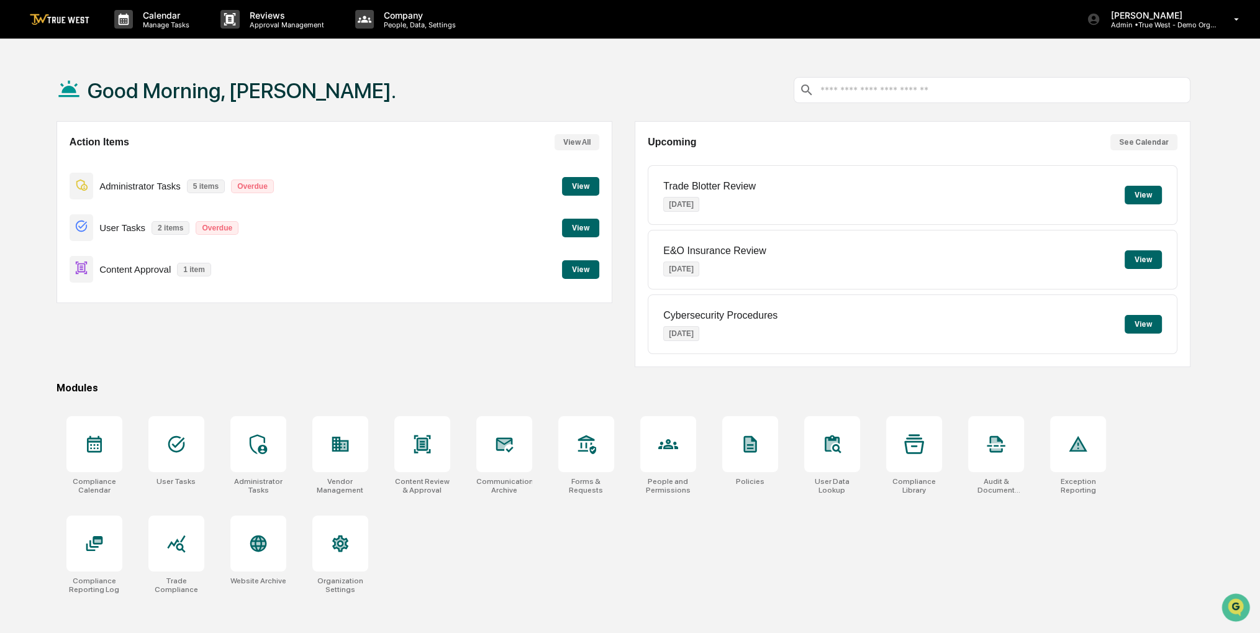
click at [570, 268] on button "View" at bounding box center [580, 269] width 37 height 19
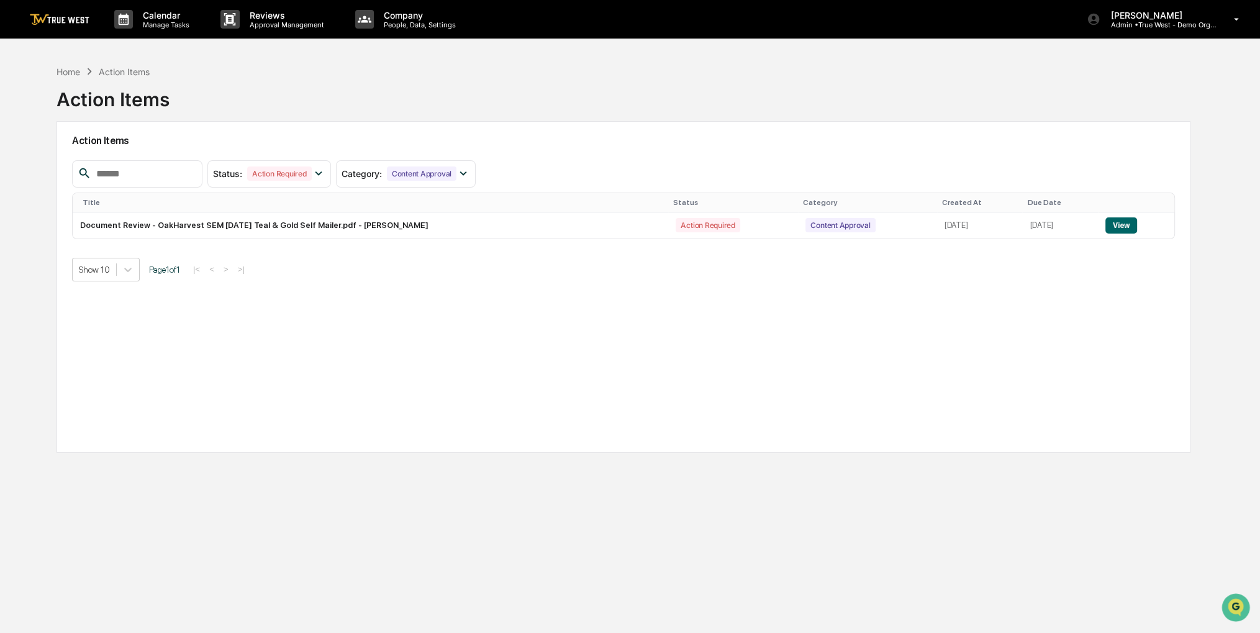
drag, startPoint x: 352, startPoint y: 97, endPoint x: 320, endPoint y: 86, distance: 33.4
click at [320, 86] on div "Home Action Items Action Items" at bounding box center [624, 90] width 1134 height 62
click at [1118, 227] on button "View" at bounding box center [1122, 225] width 32 height 16
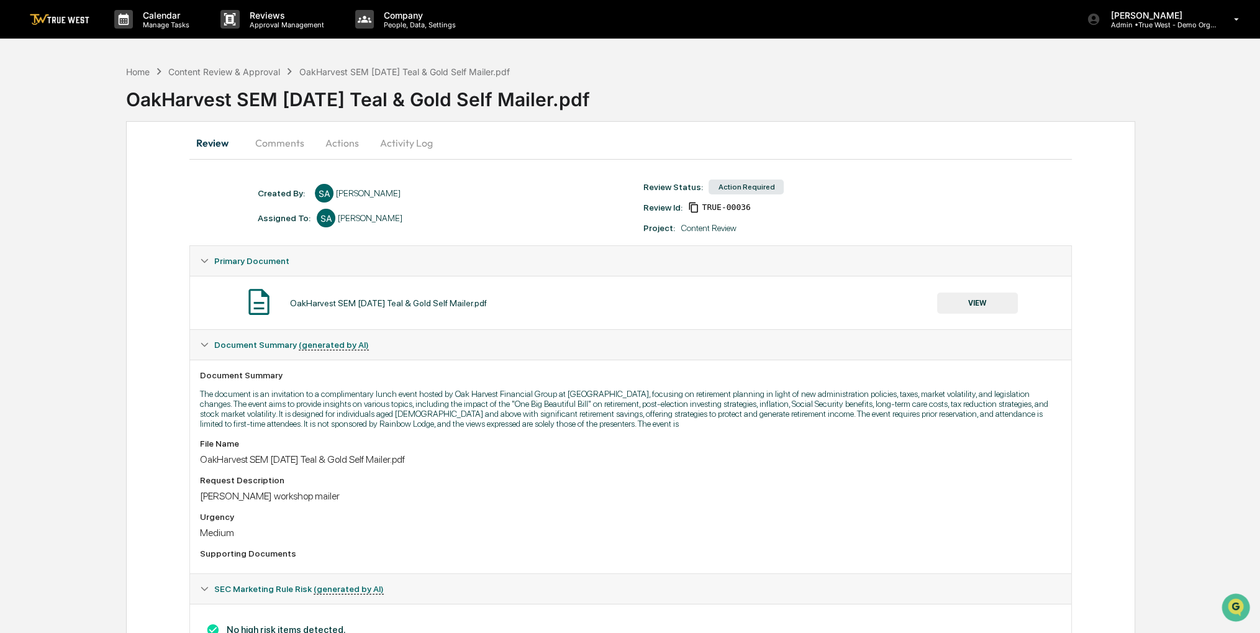
click at [352, 131] on button "Actions" at bounding box center [342, 143] width 56 height 30
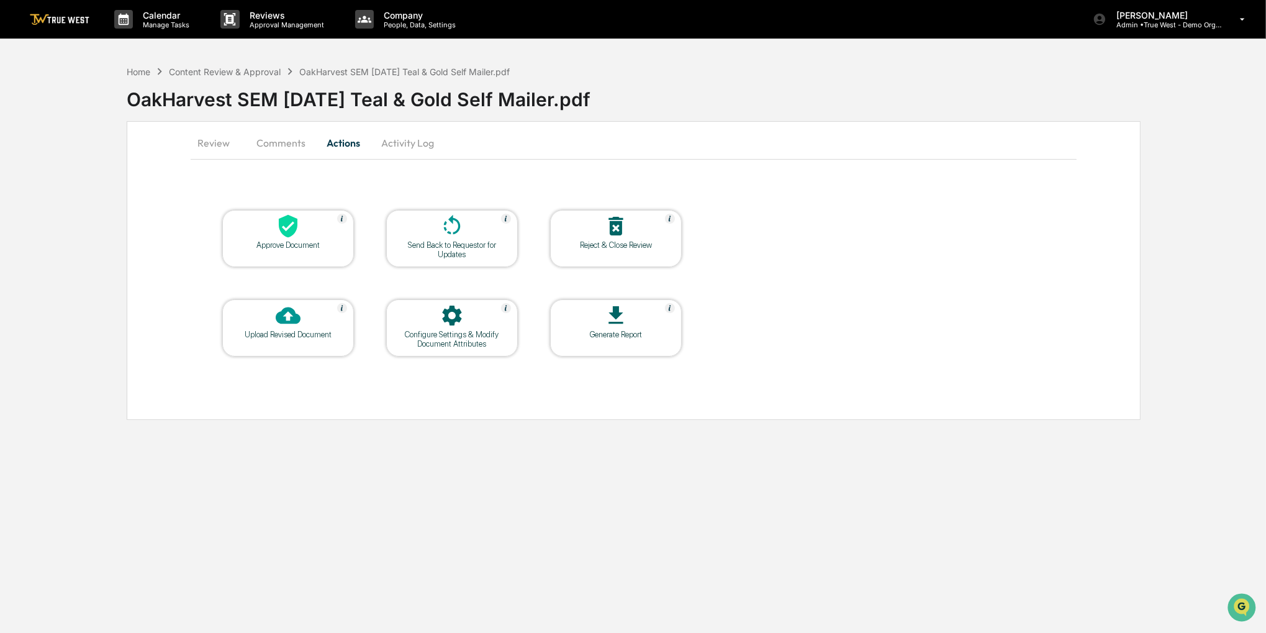
click at [301, 240] on div "Approve Document" at bounding box center [288, 244] width 112 height 9
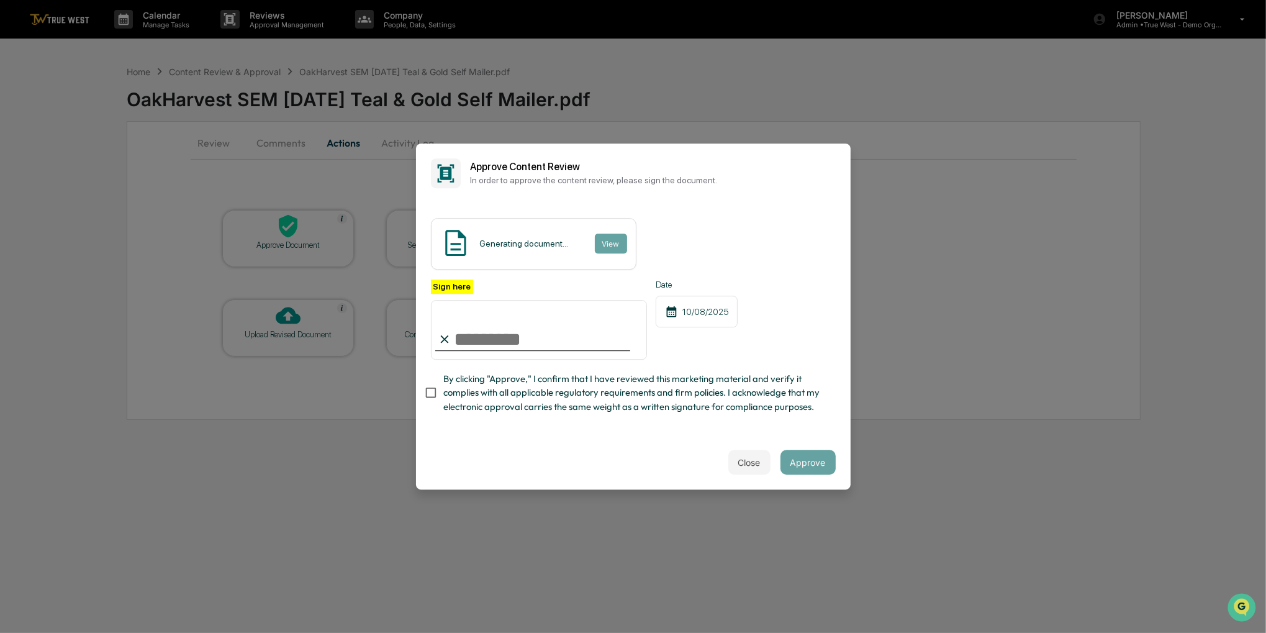
click at [460, 390] on span "By clicking "Approve," I confirm that I have reviewed this marketing material a…" at bounding box center [634, 393] width 383 height 42
click at [461, 340] on input "Sign here" at bounding box center [539, 330] width 217 height 60
type input "**********"
click at [796, 475] on button "Approve" at bounding box center [808, 462] width 55 height 25
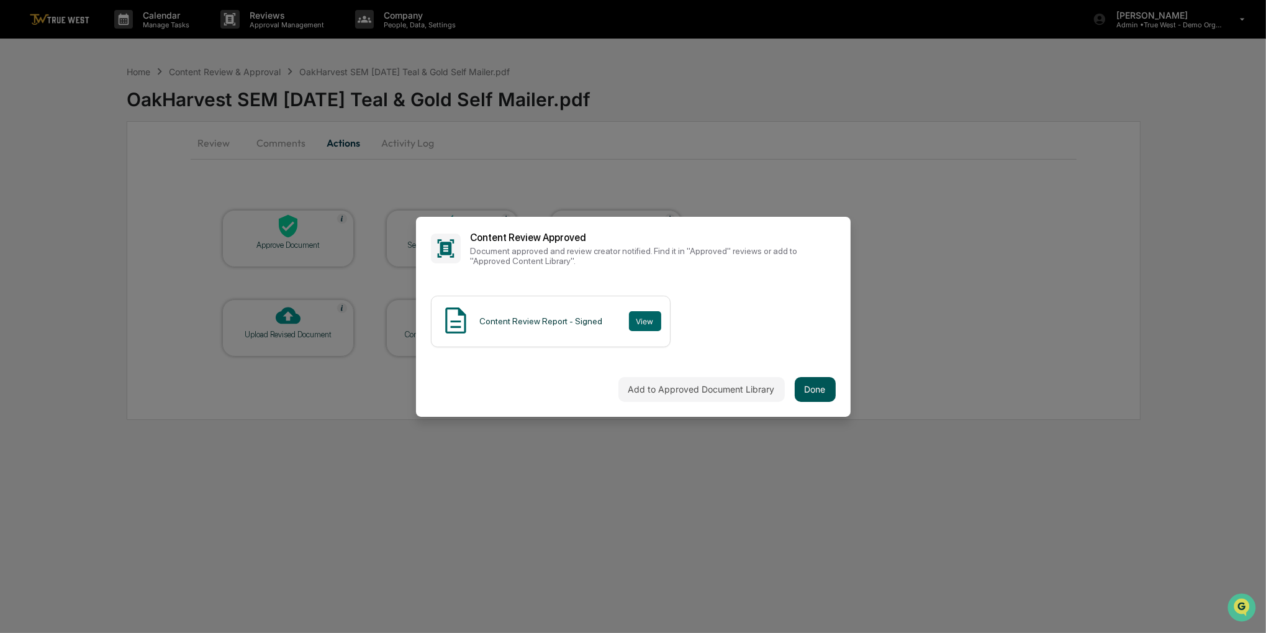
click at [817, 388] on button "Done" at bounding box center [815, 389] width 41 height 25
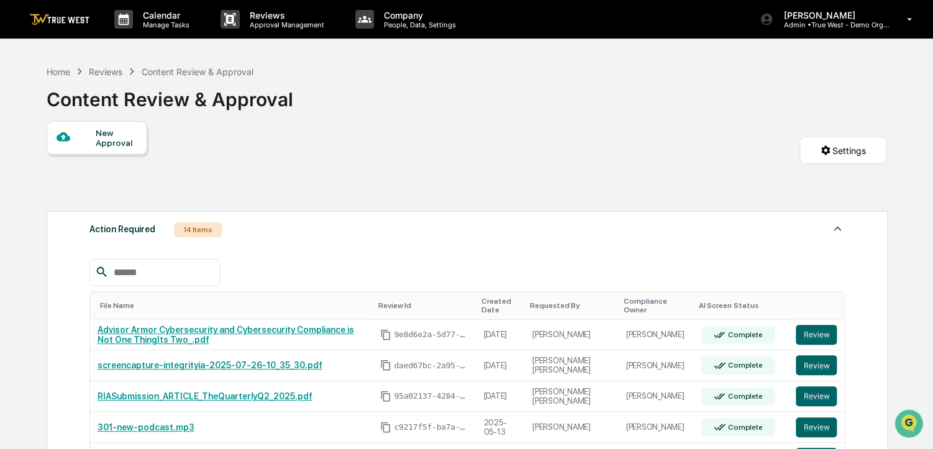
click at [470, 217] on div "Action Required 14 Items File Name Review Id Created Date Requested By Complian…" at bounding box center [467, 368] width 841 height 315
